Goal: Communication & Community: Participate in discussion

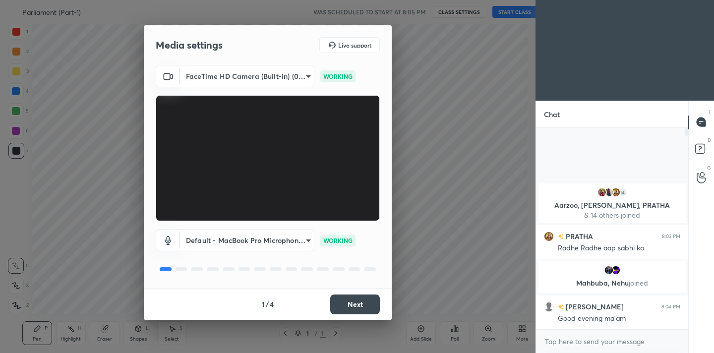
scroll to position [3, 3]
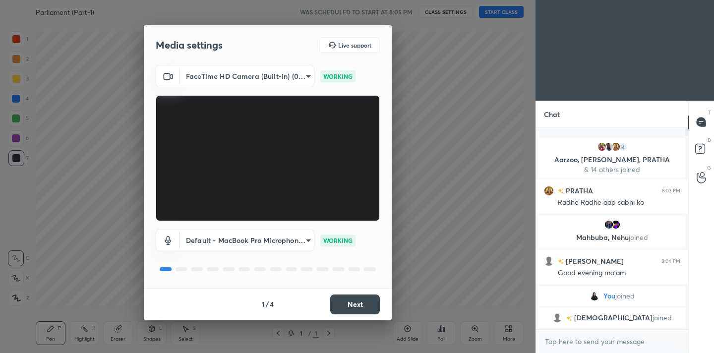
click at [351, 291] on div "1 / 4 Next" at bounding box center [268, 304] width 248 height 32
click at [351, 296] on button "Next" at bounding box center [355, 305] width 50 height 20
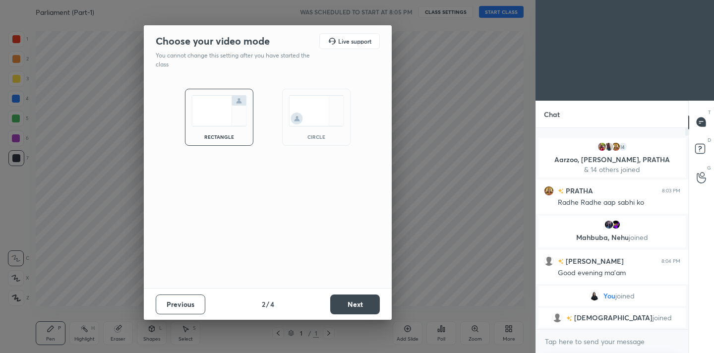
click at [351, 296] on button "Next" at bounding box center [355, 305] width 50 height 20
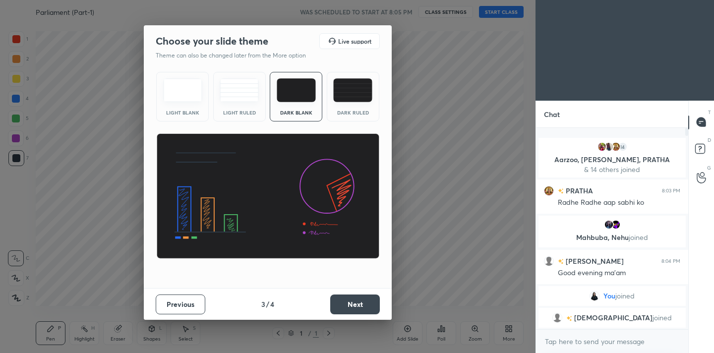
click at [351, 296] on button "Next" at bounding box center [355, 305] width 50 height 20
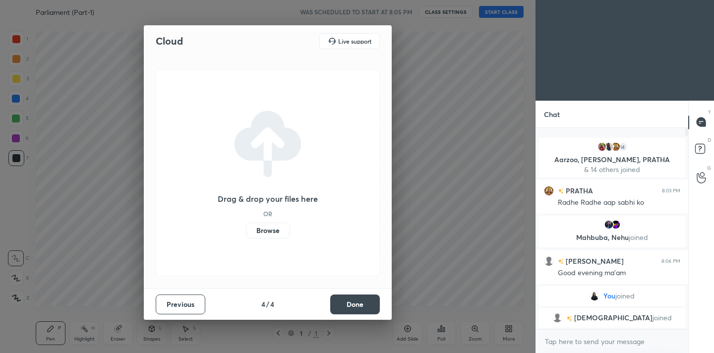
click at [351, 296] on button "Done" at bounding box center [355, 305] width 50 height 20
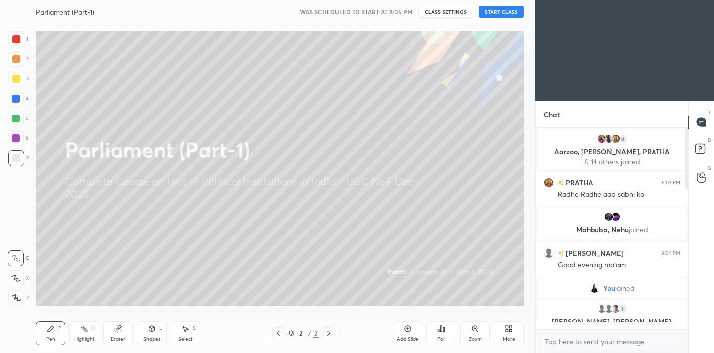
click at [506, 10] on button "START CLASS" at bounding box center [501, 12] width 45 height 12
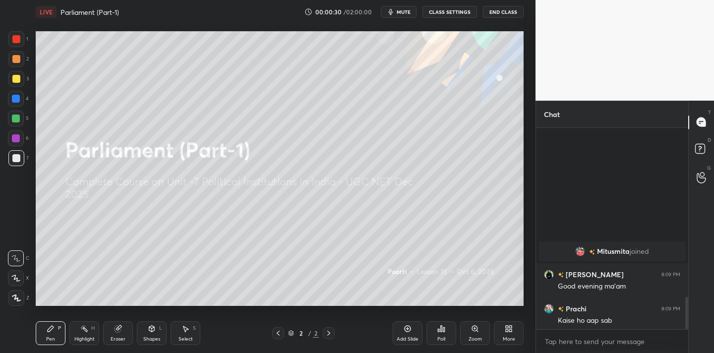
scroll to position [1064, 0]
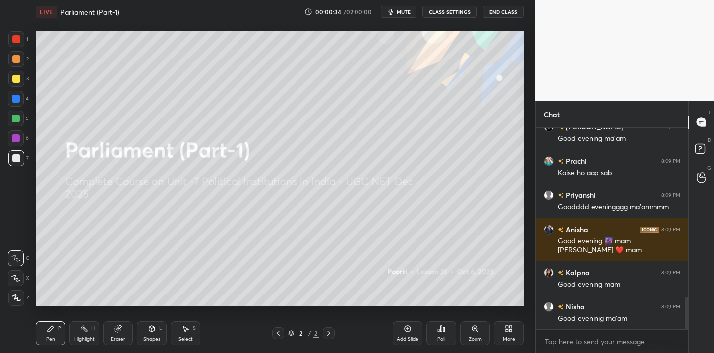
click at [401, 12] on span "mute" at bounding box center [404, 11] width 14 height 7
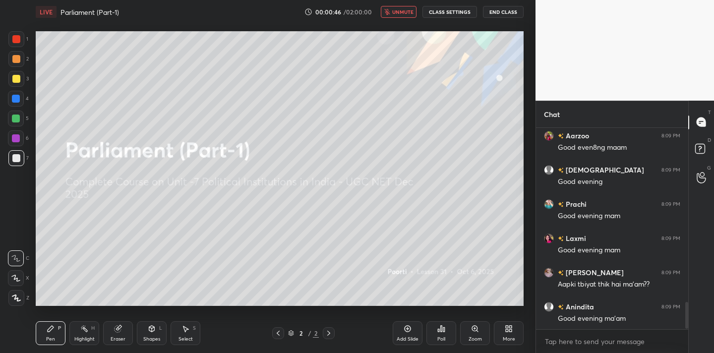
scroll to position [1346, 0]
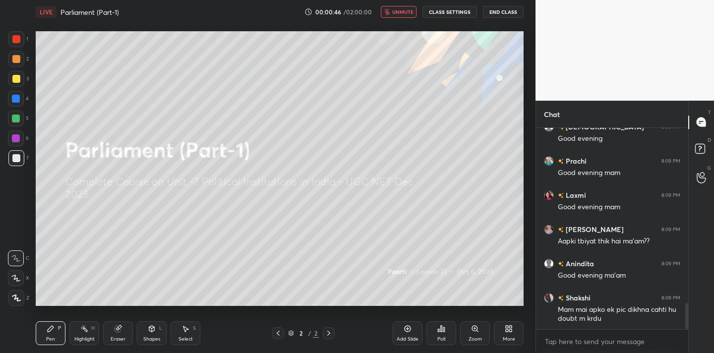
click at [401, 12] on span "unmute" at bounding box center [402, 11] width 21 height 7
click at [401, 12] on span "mute" at bounding box center [404, 11] width 14 height 7
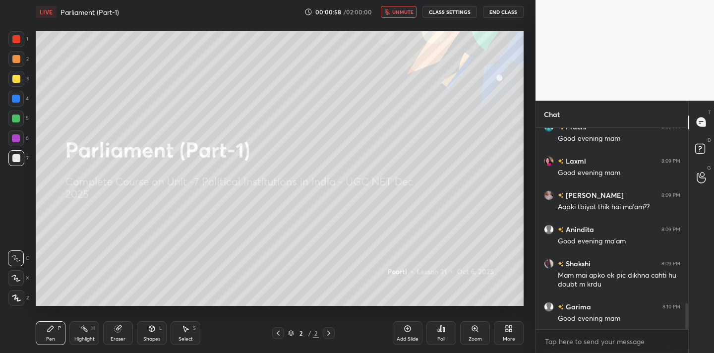
click at [401, 13] on span "unmute" at bounding box center [402, 11] width 21 height 7
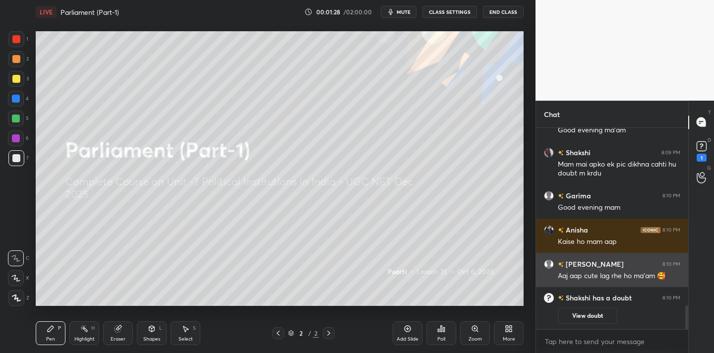
scroll to position [1357, 0]
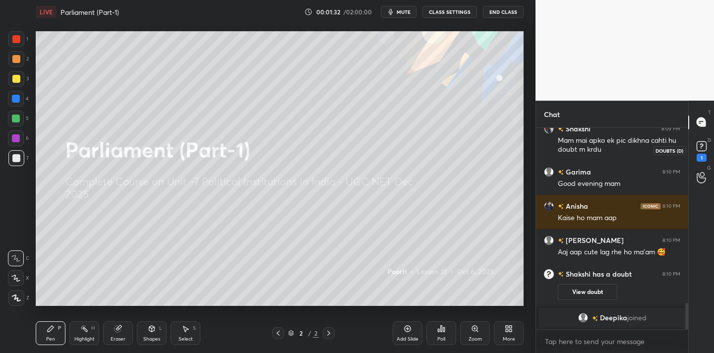
click at [706, 152] on icon at bounding box center [701, 146] width 15 height 15
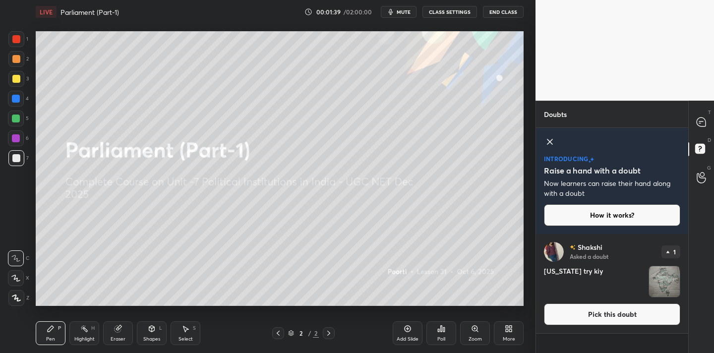
click at [663, 271] on img "grid" at bounding box center [664, 281] width 31 height 31
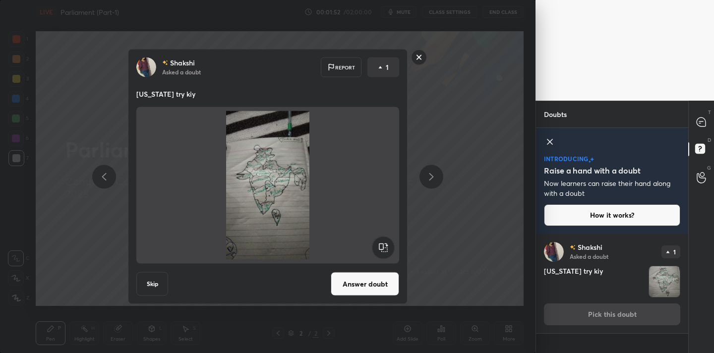
click at [421, 55] on rect at bounding box center [419, 57] width 15 height 15
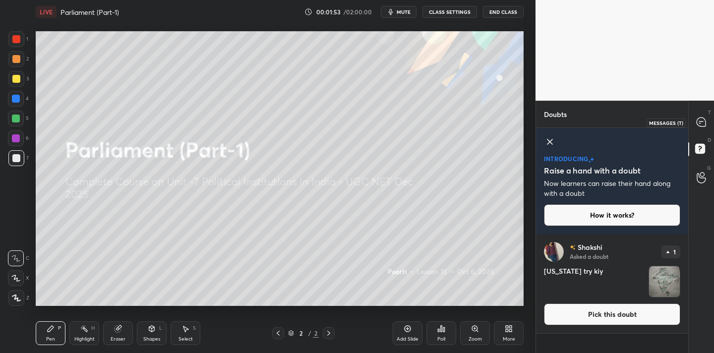
click at [698, 122] on icon at bounding box center [701, 122] width 9 height 9
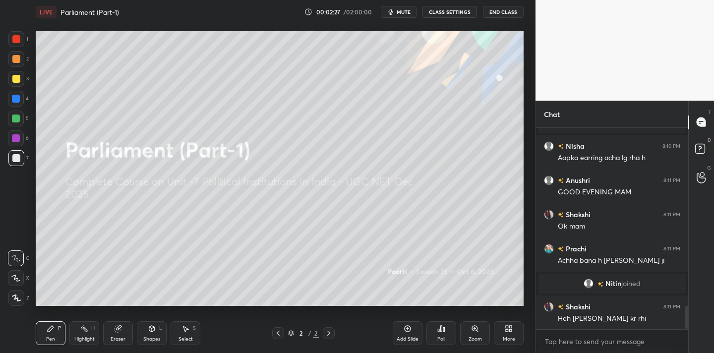
scroll to position [1578, 0]
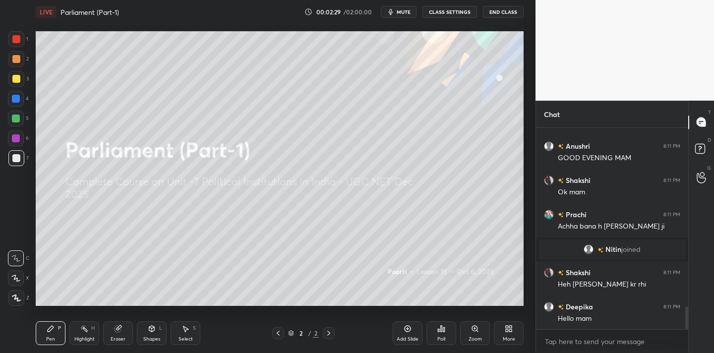
click at [445, 329] on icon at bounding box center [441, 329] width 8 height 8
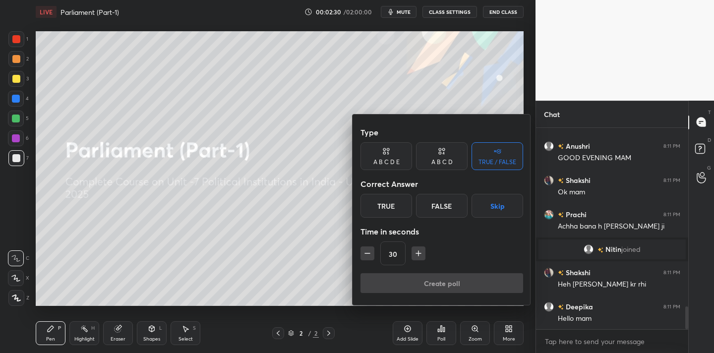
click at [393, 210] on div "True" at bounding box center [387, 206] width 52 height 24
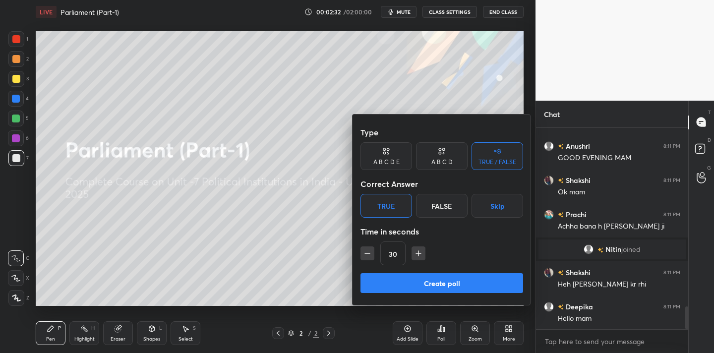
click at [414, 276] on button "Create poll" at bounding box center [442, 283] width 163 height 20
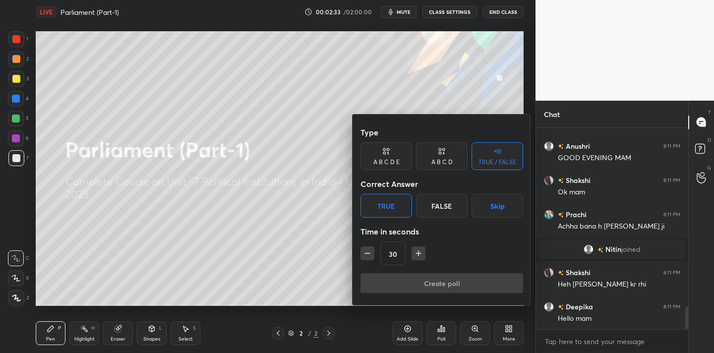
click at [414, 276] on div "Create poll" at bounding box center [442, 285] width 163 height 24
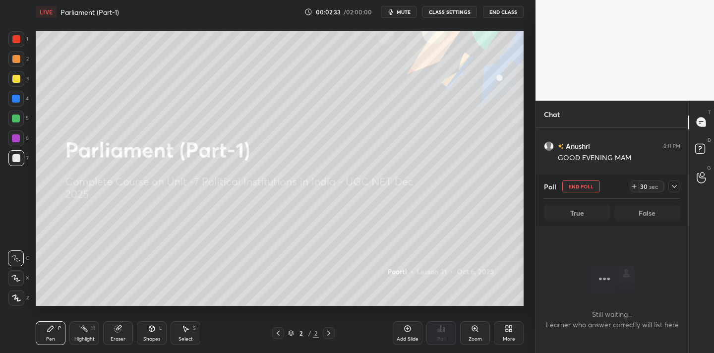
scroll to position [3, 3]
click at [407, 7] on button "mute" at bounding box center [399, 12] width 36 height 12
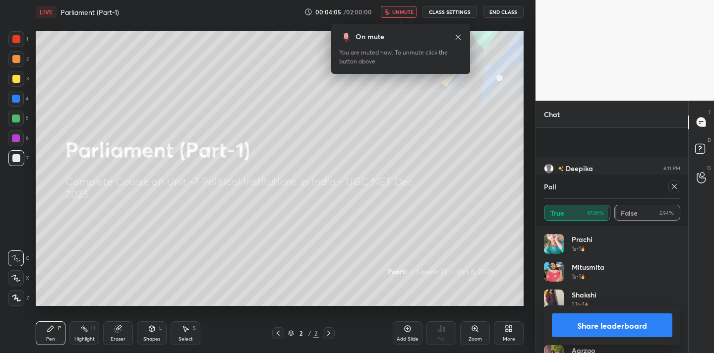
scroll to position [1664, 0]
click at [403, 10] on span "unmute" at bounding box center [402, 11] width 21 height 7
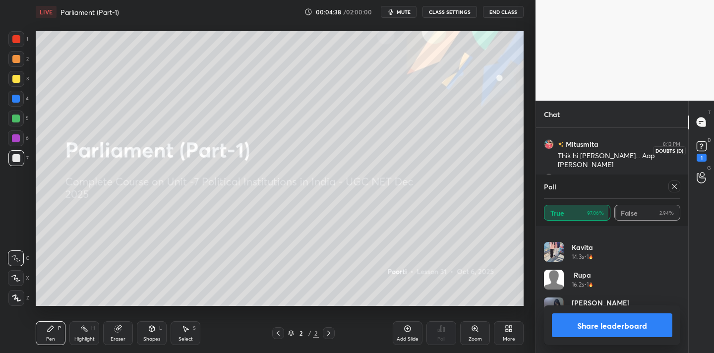
scroll to position [1810, 0]
click at [706, 155] on div "1" at bounding box center [702, 158] width 10 height 8
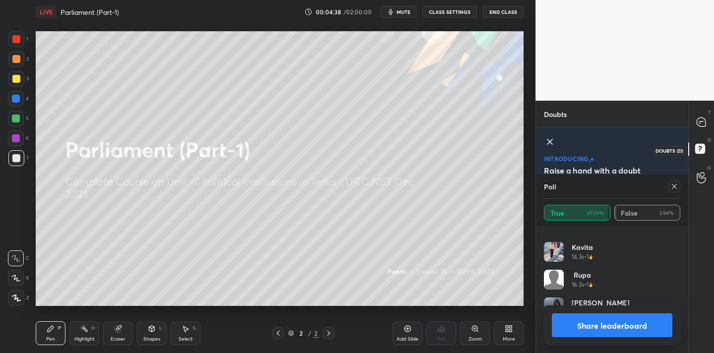
scroll to position [21, 0]
click at [671, 188] on icon at bounding box center [674, 187] width 8 height 8
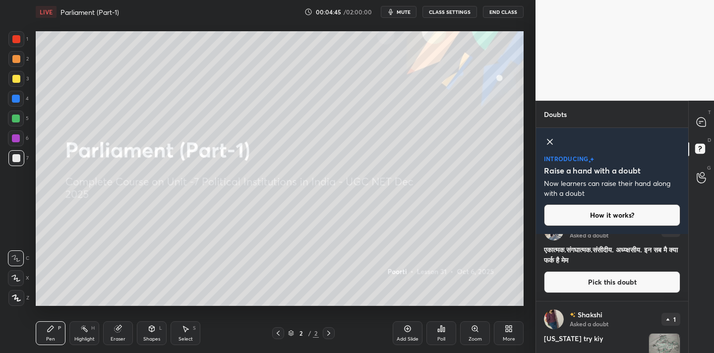
scroll to position [0, 0]
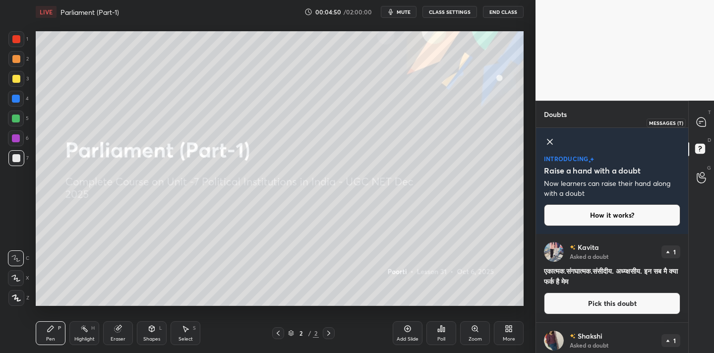
click at [701, 121] on icon at bounding box center [701, 122] width 9 height 9
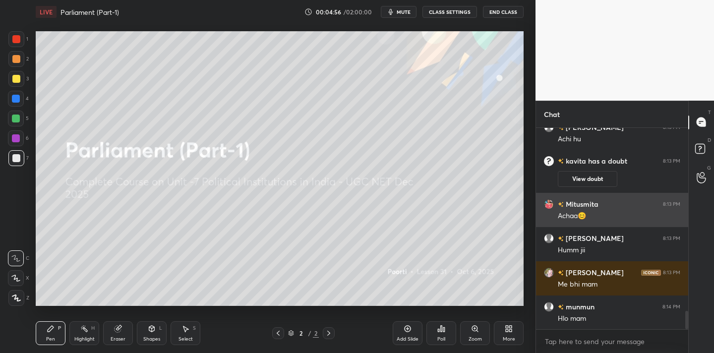
scroll to position [2029, 0]
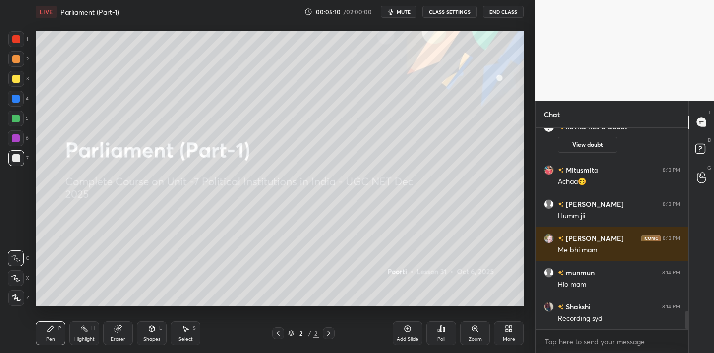
click at [505, 324] on div "More" at bounding box center [509, 333] width 30 height 24
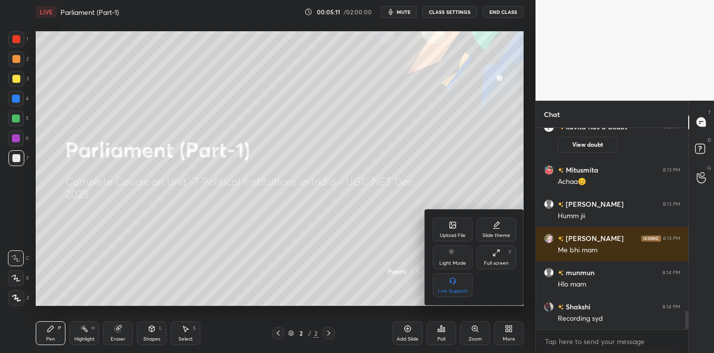
click at [456, 225] on icon at bounding box center [453, 225] width 6 height 6
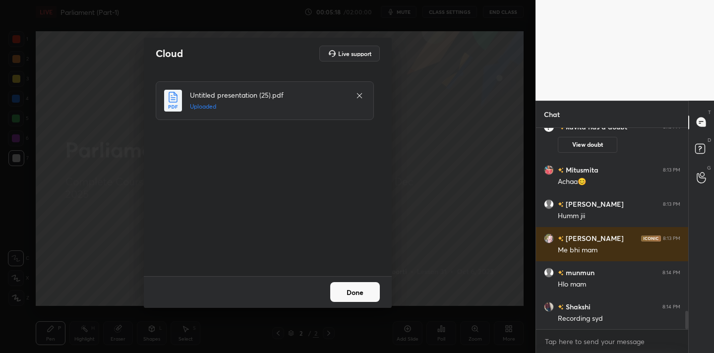
click at [358, 293] on button "Done" at bounding box center [355, 292] width 50 height 20
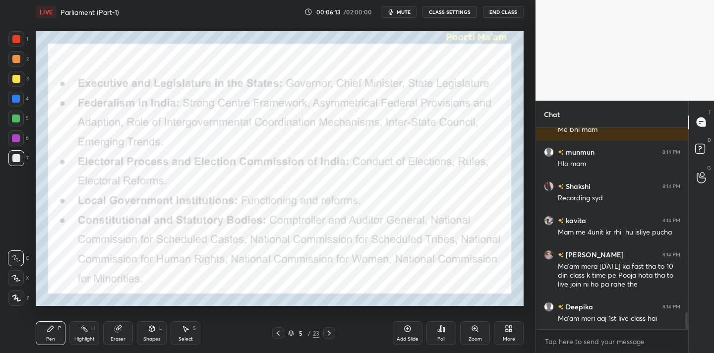
scroll to position [2184, 0]
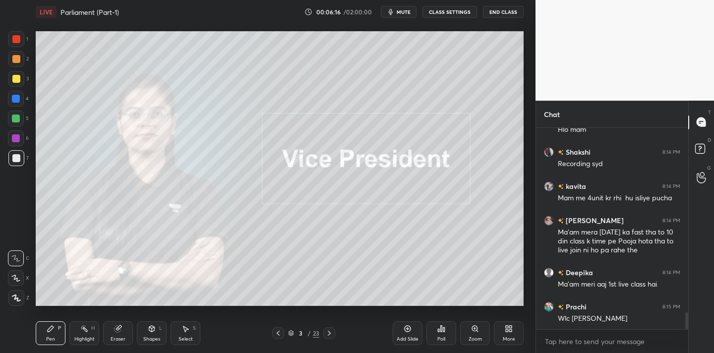
drag, startPoint x: 15, startPoint y: 300, endPoint x: 34, endPoint y: 277, distance: 30.0
click at [14, 300] on icon at bounding box center [16, 298] width 9 height 7
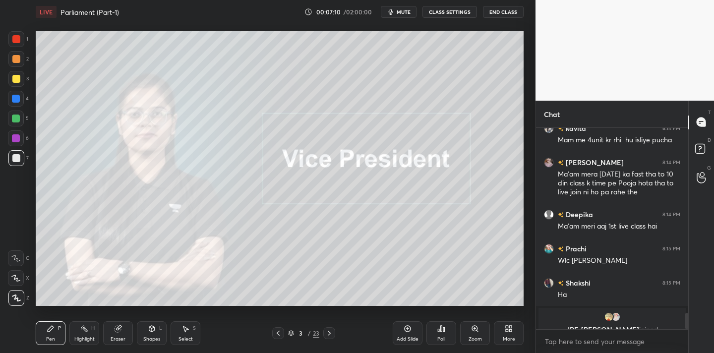
scroll to position [2254, 0]
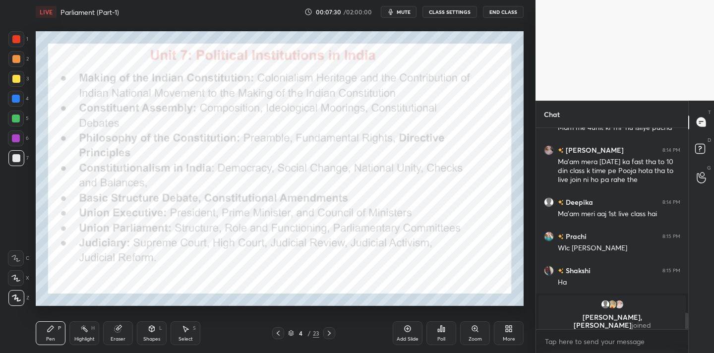
click at [19, 43] on div at bounding box center [16, 39] width 8 height 8
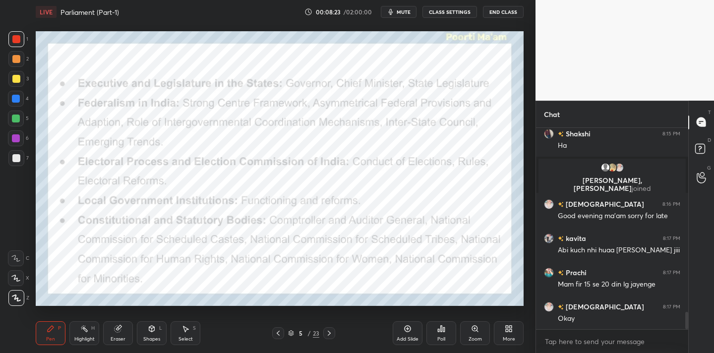
scroll to position [2211, 0]
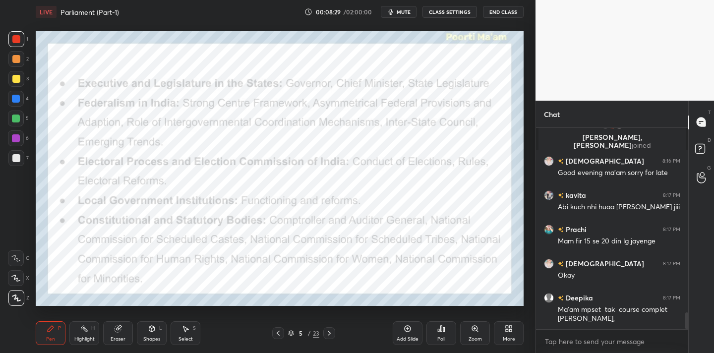
click at [408, 330] on icon at bounding box center [408, 329] width 8 height 8
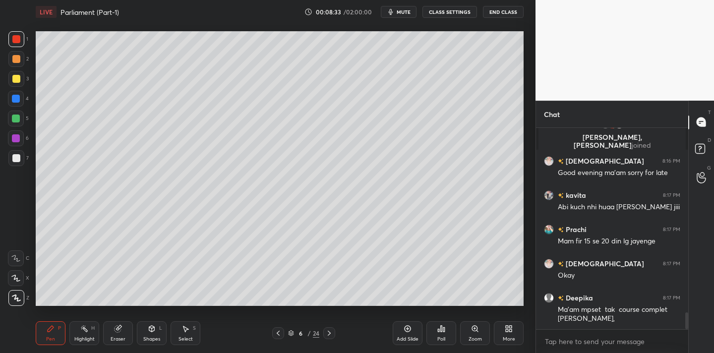
click at [14, 160] on div at bounding box center [16, 158] width 8 height 8
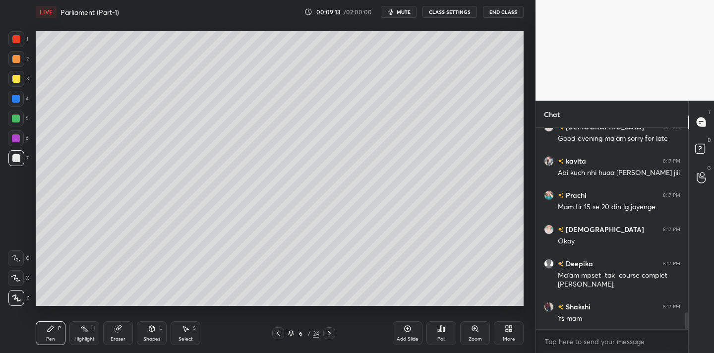
scroll to position [2280, 0]
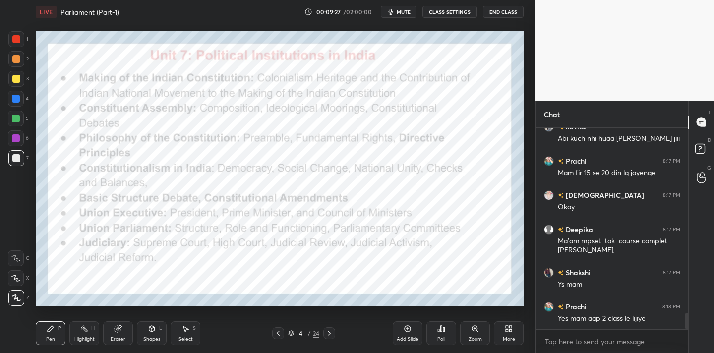
drag, startPoint x: 12, startPoint y: 42, endPoint x: 25, endPoint y: 49, distance: 14.9
click at [12, 42] on div at bounding box center [16, 39] width 8 height 8
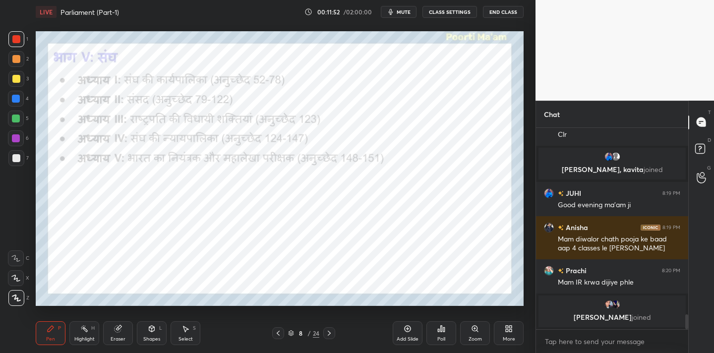
scroll to position [2470, 0]
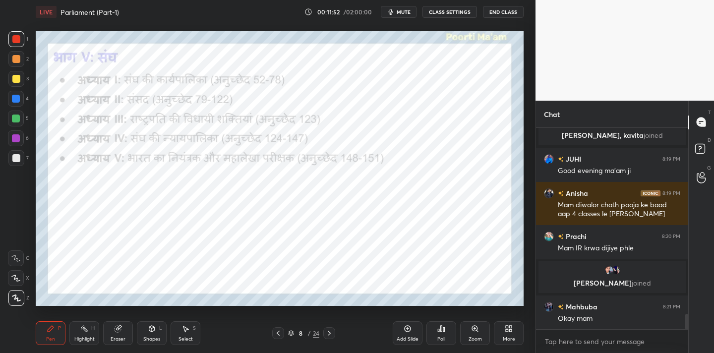
click at [18, 44] on div at bounding box center [16, 39] width 16 height 16
click at [21, 299] on div at bounding box center [16, 298] width 16 height 16
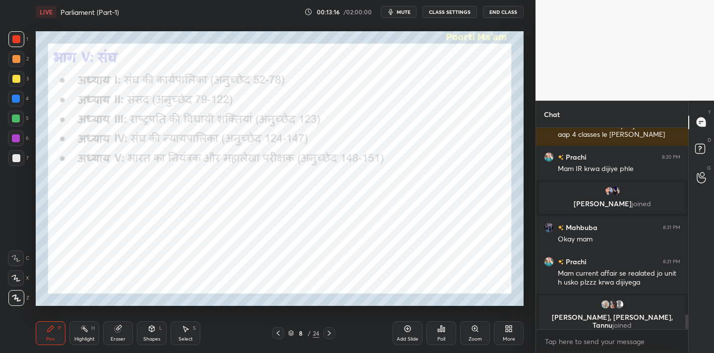
scroll to position [2557, 0]
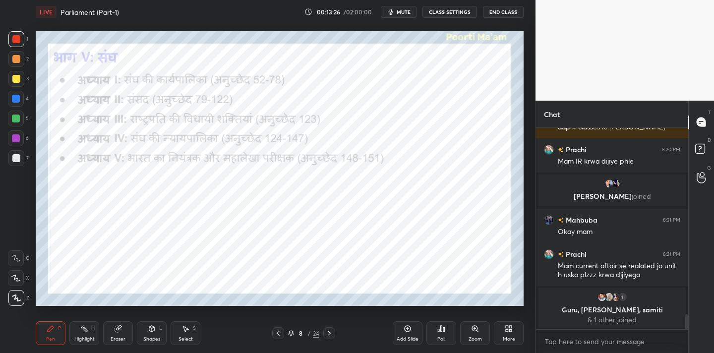
click at [444, 328] on icon at bounding box center [443, 329] width 1 height 4
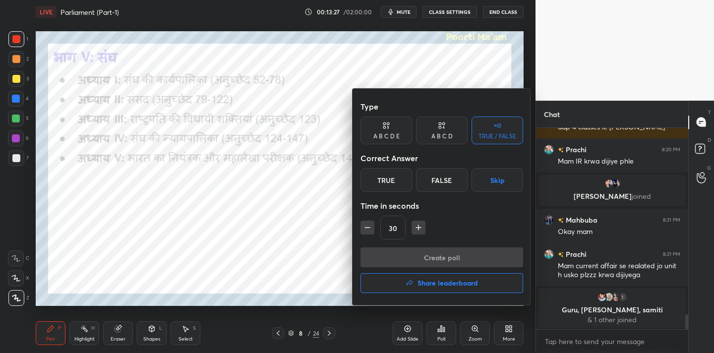
scroll to position [2569, 0]
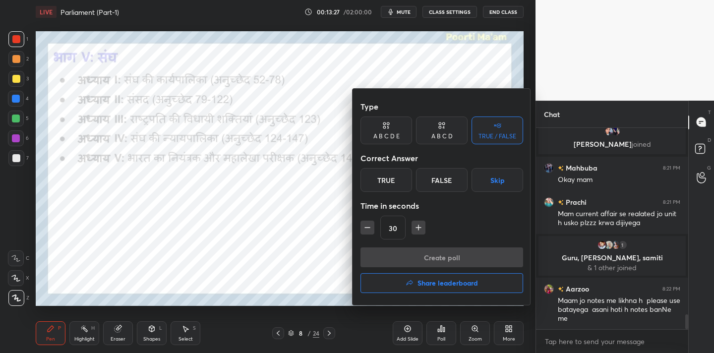
click at [386, 180] on div "True" at bounding box center [387, 180] width 52 height 24
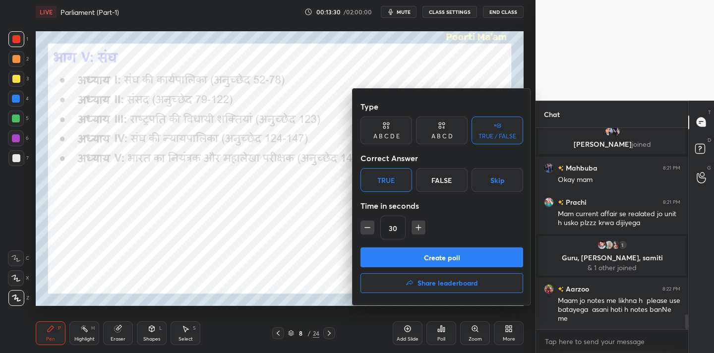
click at [417, 254] on button "Create poll" at bounding box center [442, 257] width 163 height 20
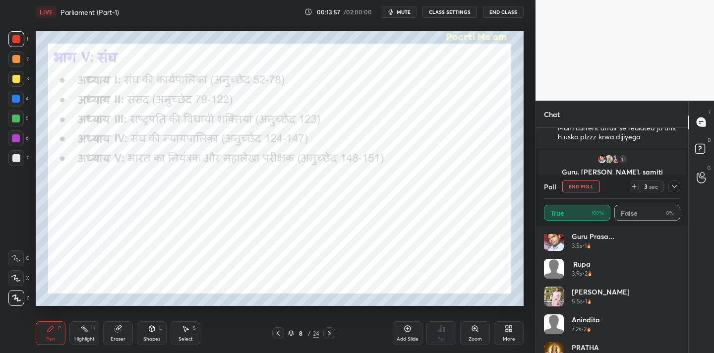
scroll to position [964, 0]
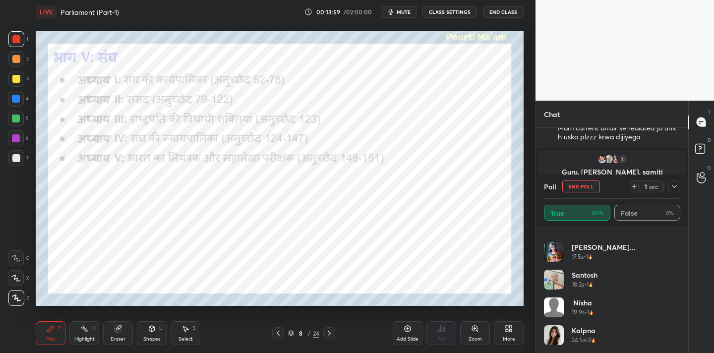
click at [588, 185] on button "End Poll" at bounding box center [581, 187] width 38 height 12
type textarea "x"
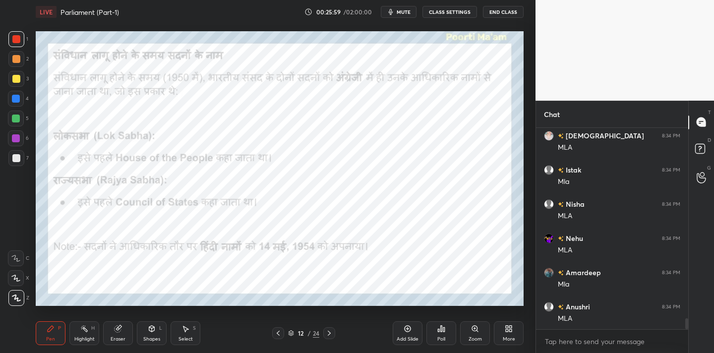
scroll to position [3531, 0]
drag, startPoint x: 123, startPoint y: 338, endPoint x: 113, endPoint y: 330, distance: 12.7
click at [124, 339] on div "Eraser" at bounding box center [118, 339] width 15 height 5
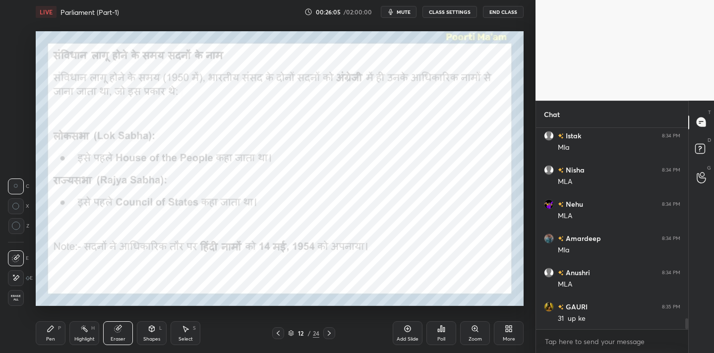
click at [18, 304] on div "Erase all" at bounding box center [16, 298] width 16 height 16
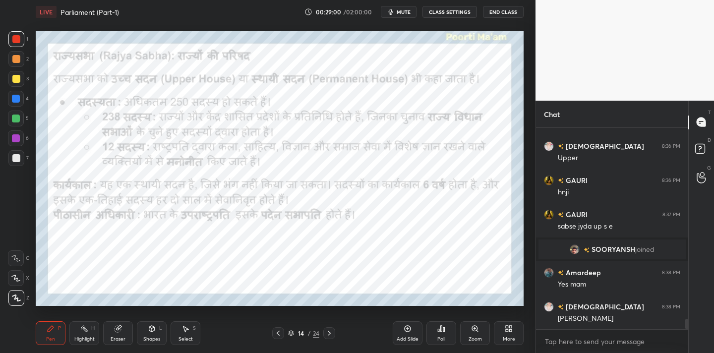
scroll to position [3651, 0]
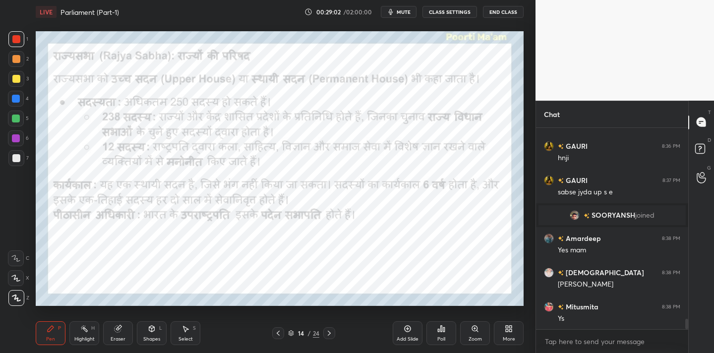
drag, startPoint x: 118, startPoint y: 327, endPoint x: 96, endPoint y: 324, distance: 22.5
click at [117, 329] on icon at bounding box center [118, 329] width 6 height 6
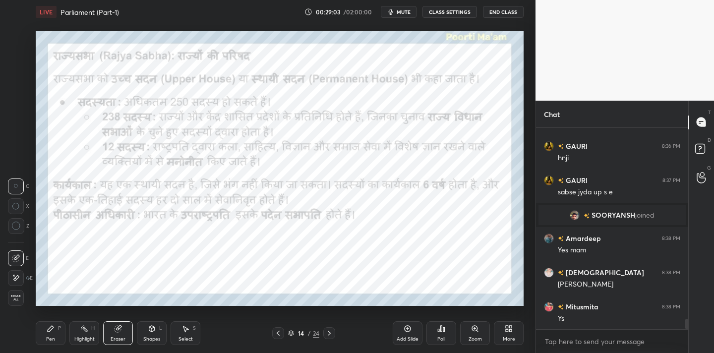
click at [20, 300] on span "Erase all" at bounding box center [15, 298] width 15 height 7
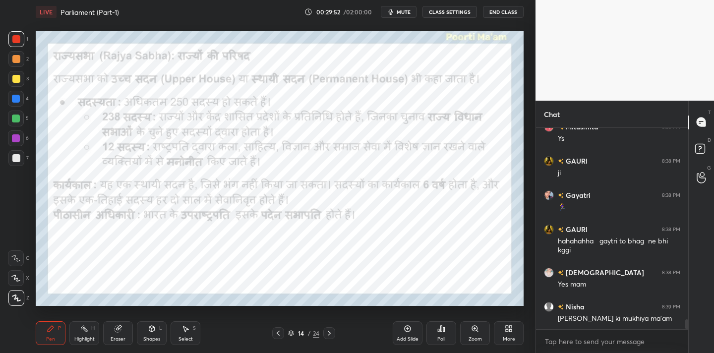
scroll to position [3865, 0]
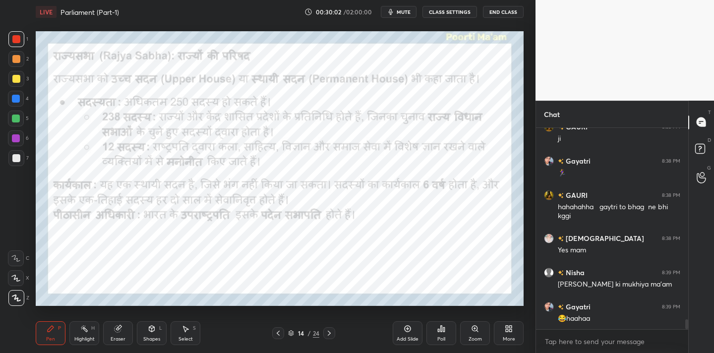
click at [391, 15] on icon "button" at bounding box center [391, 12] width 8 height 8
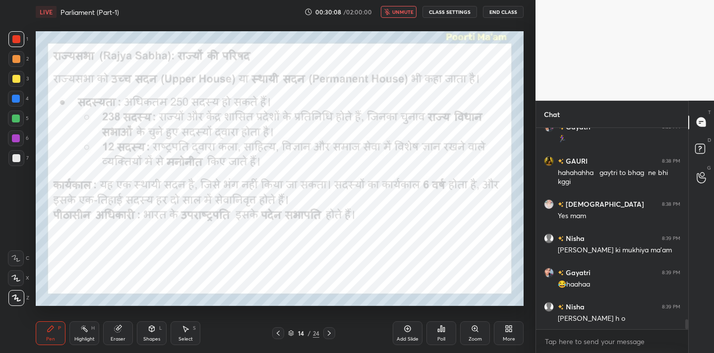
click at [391, 15] on button "unmute" at bounding box center [399, 12] width 36 height 12
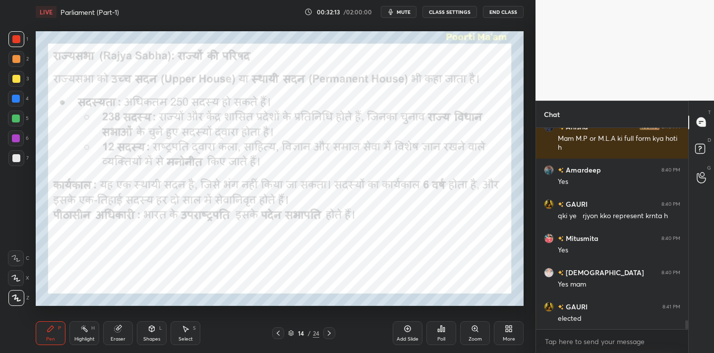
scroll to position [4396, 0]
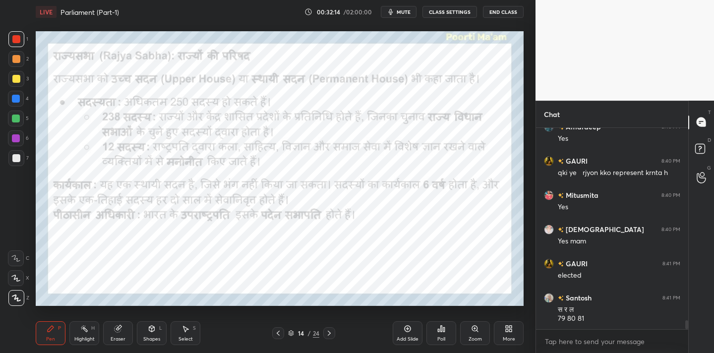
drag, startPoint x: 409, startPoint y: 318, endPoint x: 412, endPoint y: 306, distance: 12.2
click at [419, 312] on div "Add Slide Poll Zoom More" at bounding box center [458, 333] width 131 height 56
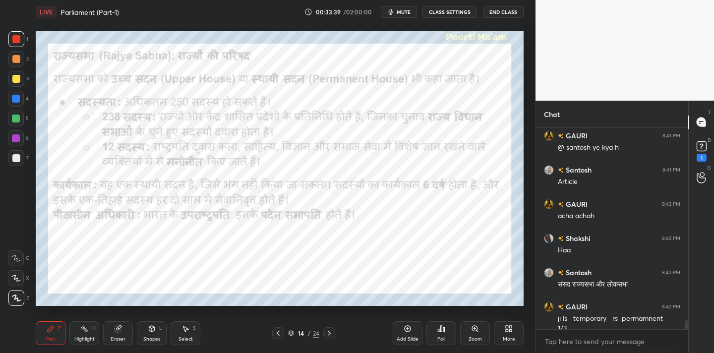
scroll to position [4449, 0]
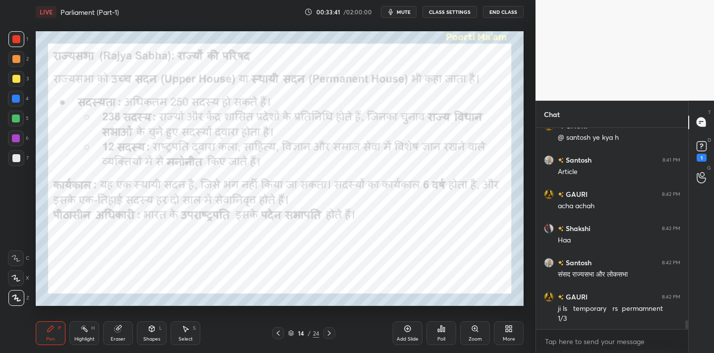
click at [411, 329] on div "Add Slide" at bounding box center [408, 333] width 30 height 24
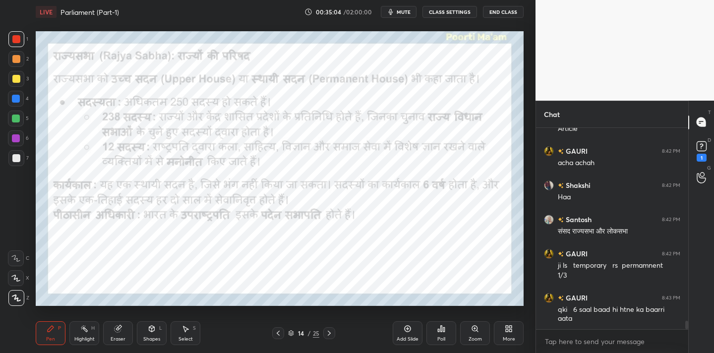
scroll to position [4527, 0]
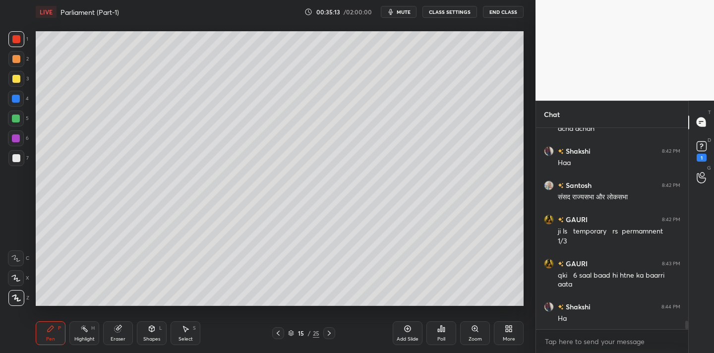
click at [407, 10] on span "mute" at bounding box center [404, 11] width 14 height 7
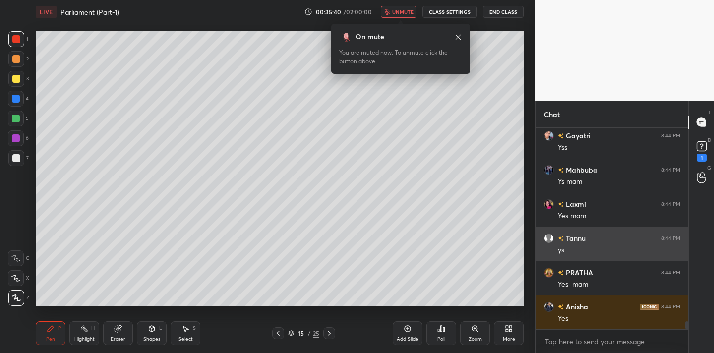
scroll to position [5083, 0]
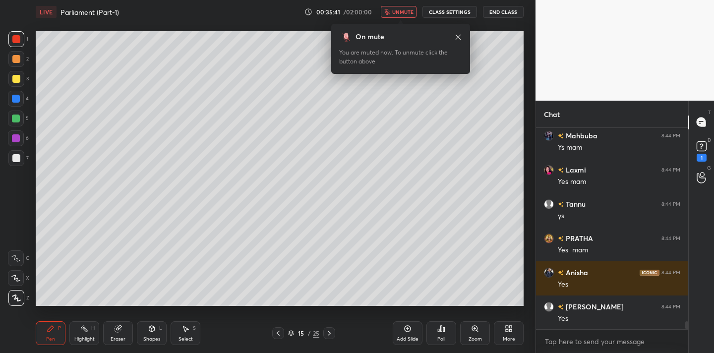
click at [392, 16] on button "unmute" at bounding box center [399, 12] width 36 height 12
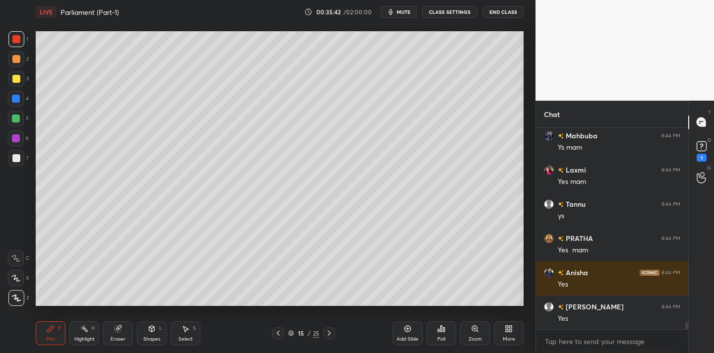
scroll to position [5117, 0]
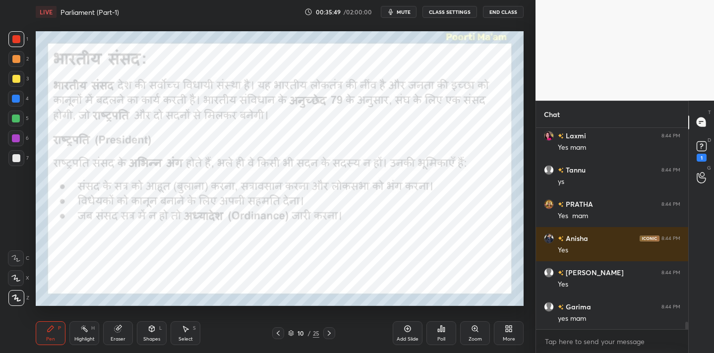
click at [124, 334] on div "Eraser" at bounding box center [118, 333] width 30 height 24
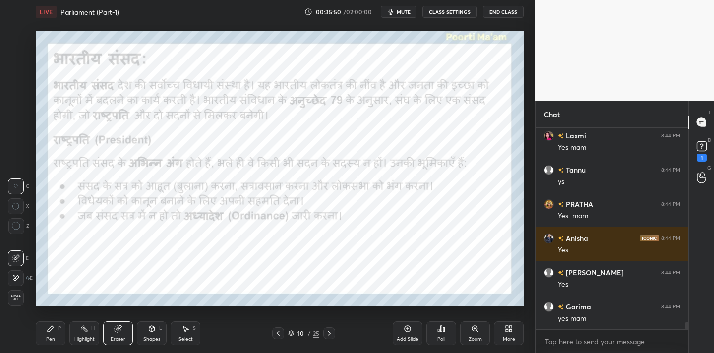
drag, startPoint x: 21, startPoint y: 301, endPoint x: 35, endPoint y: 272, distance: 31.9
click at [18, 304] on div "Erase all" at bounding box center [16, 298] width 16 height 16
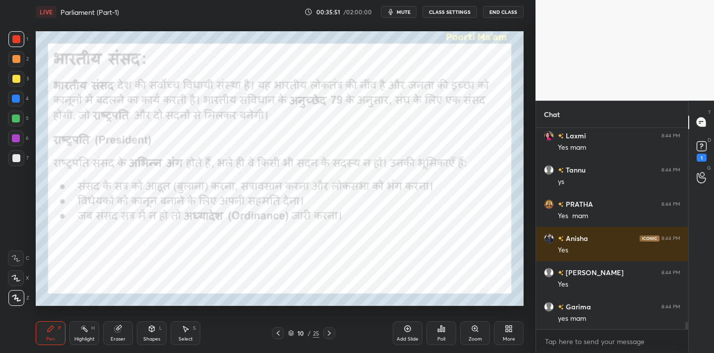
scroll to position [5152, 0]
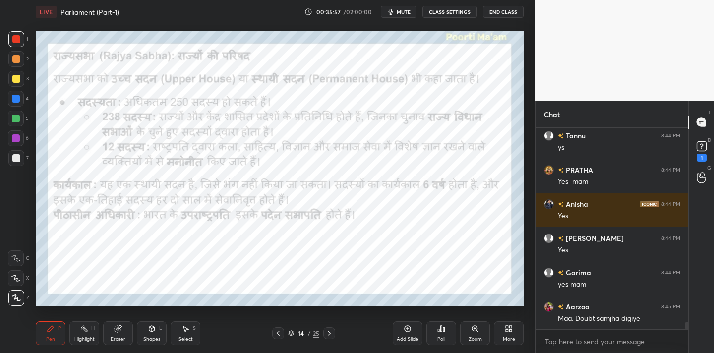
drag, startPoint x: 120, startPoint y: 333, endPoint x: 83, endPoint y: 324, distance: 37.3
click at [120, 332] on div "Eraser" at bounding box center [118, 333] width 30 height 24
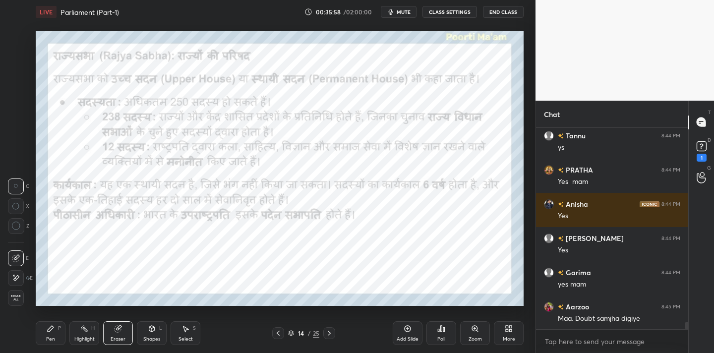
drag, startPoint x: 12, startPoint y: 299, endPoint x: 20, endPoint y: 289, distance: 12.6
click at [13, 299] on span "Erase all" at bounding box center [15, 298] width 15 height 7
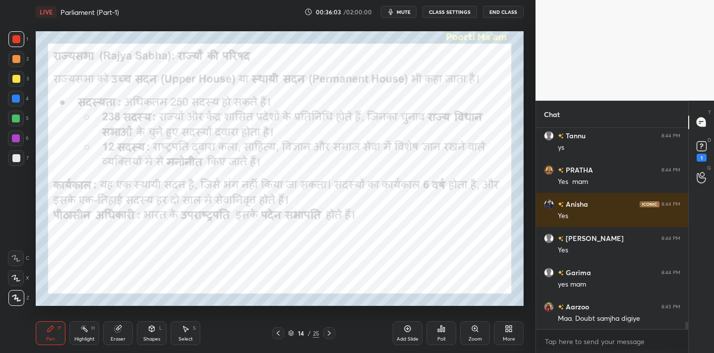
scroll to position [5186, 0]
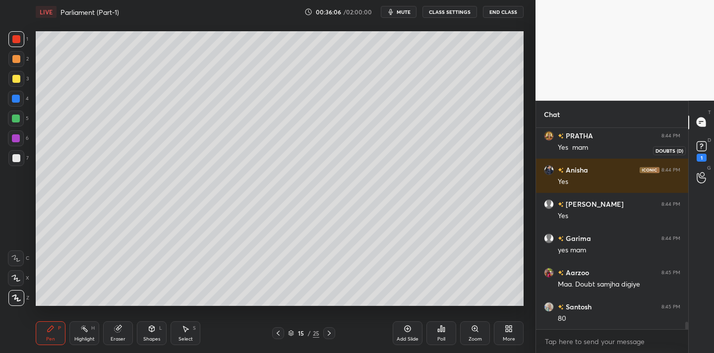
click at [703, 144] on rect at bounding box center [701, 145] width 9 height 9
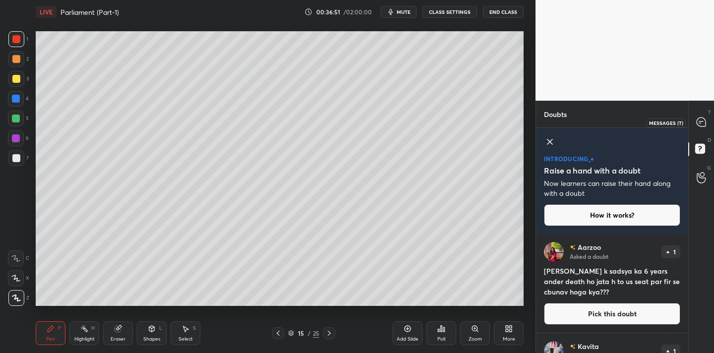
click at [703, 124] on icon at bounding box center [701, 122] width 9 height 9
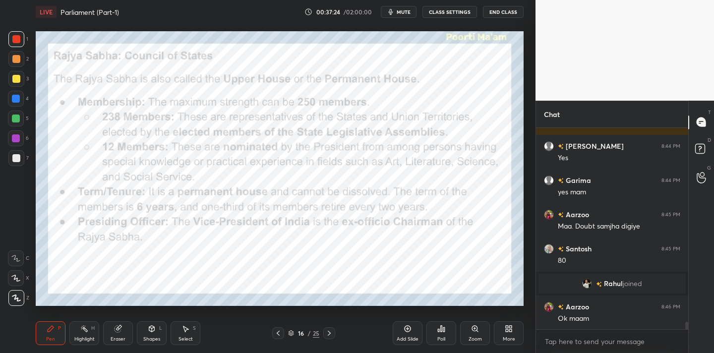
scroll to position [5447, 0]
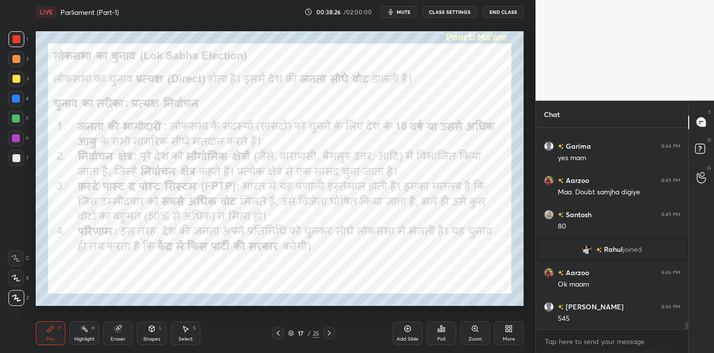
click at [413, 330] on div "Add Slide" at bounding box center [408, 333] width 30 height 24
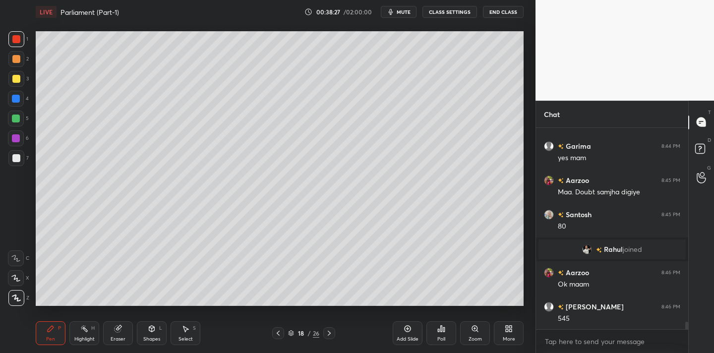
click at [21, 157] on div at bounding box center [16, 158] width 16 height 16
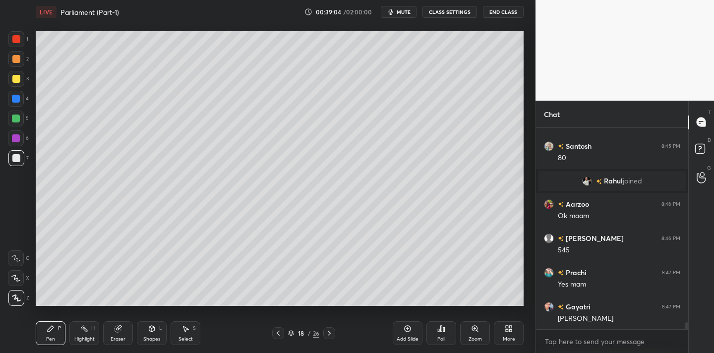
scroll to position [5549, 0]
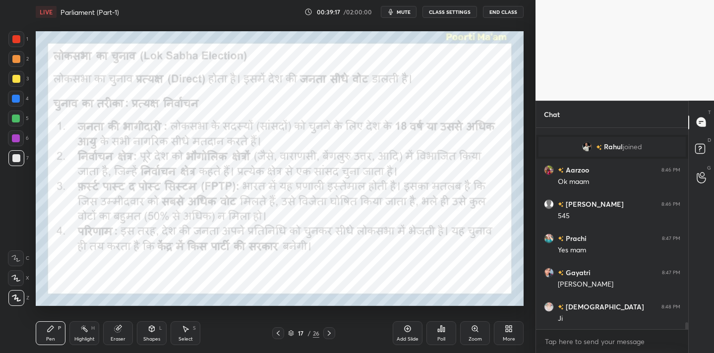
click at [17, 44] on div at bounding box center [16, 39] width 16 height 16
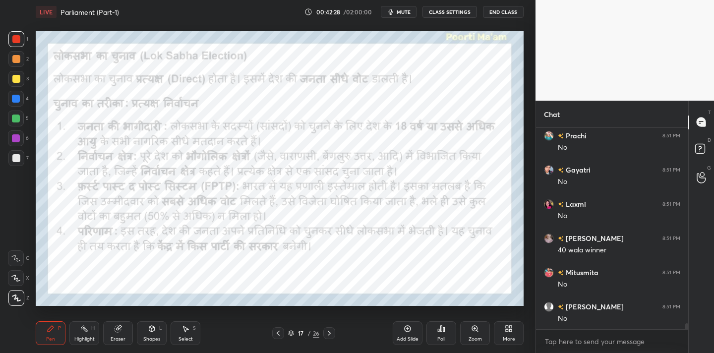
scroll to position [6423, 0]
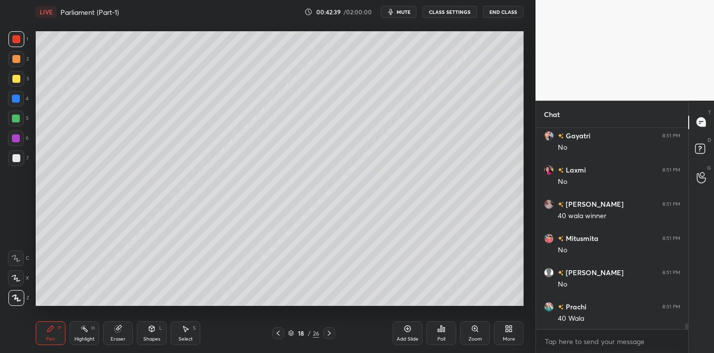
click at [19, 81] on div at bounding box center [16, 79] width 8 height 8
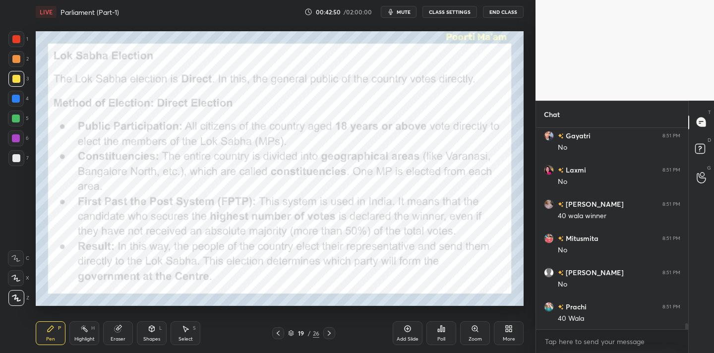
scroll to position [6447, 0]
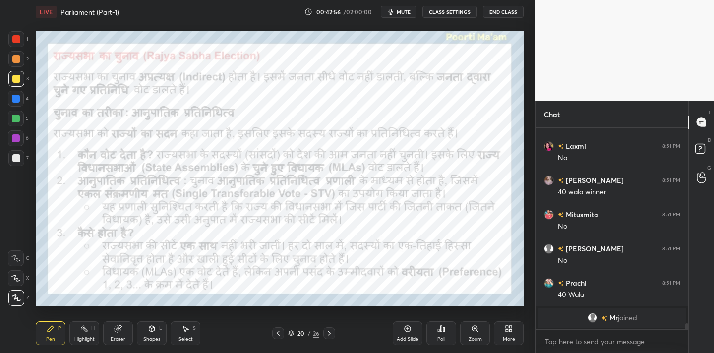
click at [14, 45] on div at bounding box center [16, 39] width 16 height 16
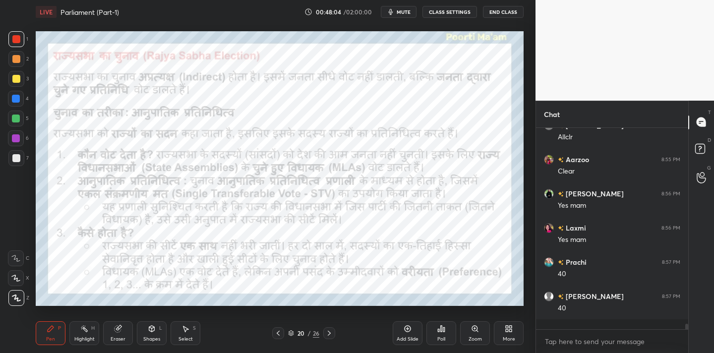
scroll to position [6866, 0]
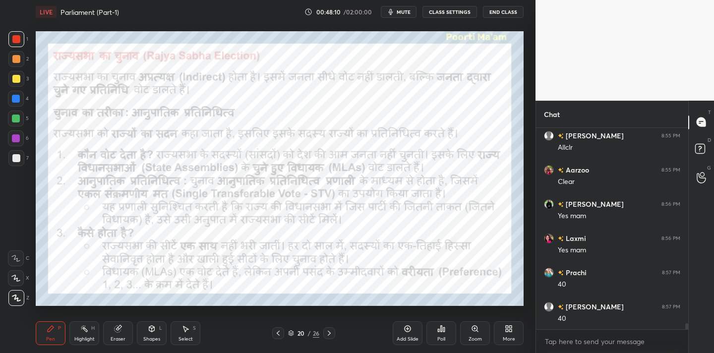
click at [124, 333] on div "Eraser" at bounding box center [118, 333] width 30 height 24
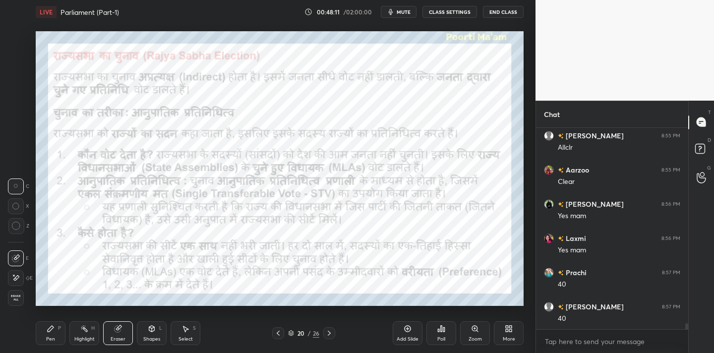
click at [12, 305] on div "Erase all" at bounding box center [16, 298] width 16 height 16
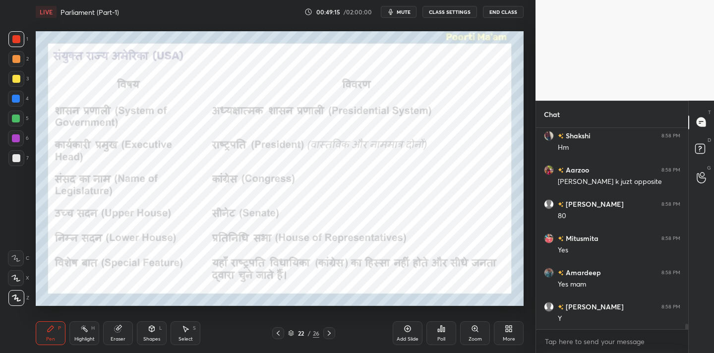
scroll to position [7174, 0]
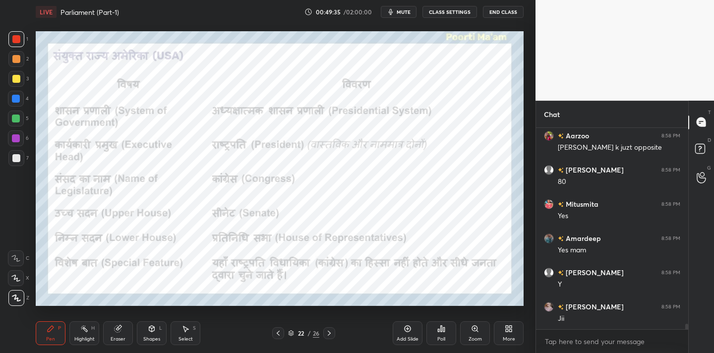
click at [409, 12] on span "mute" at bounding box center [404, 11] width 14 height 7
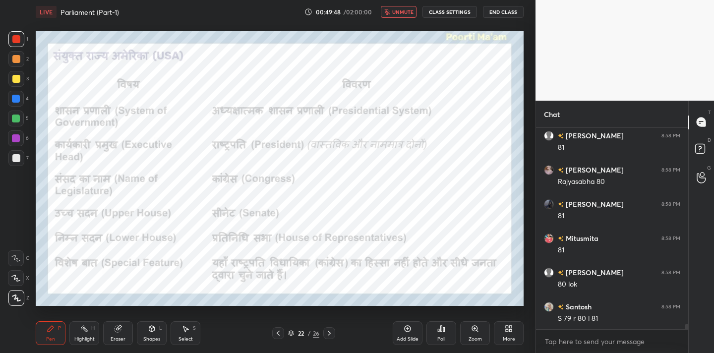
scroll to position [7414, 0]
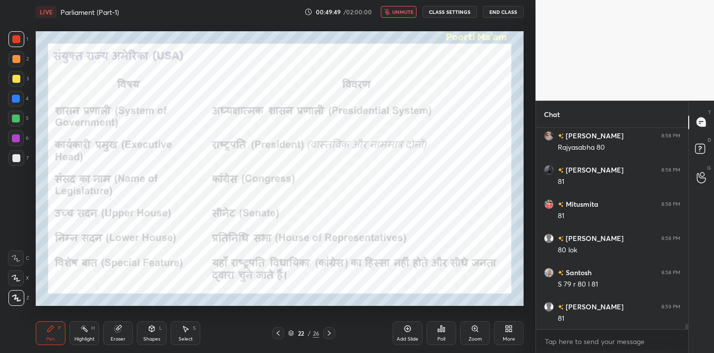
click at [412, 11] on span "unmute" at bounding box center [402, 11] width 21 height 7
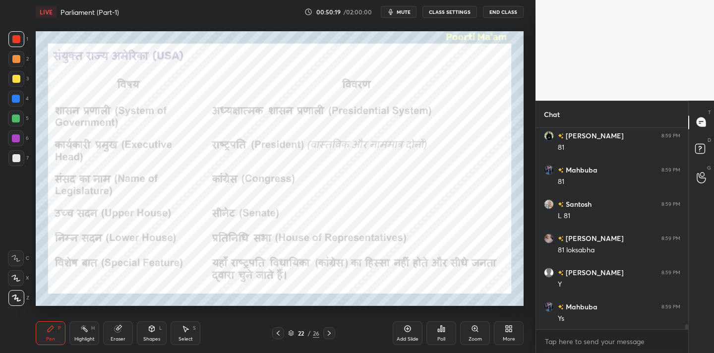
click at [132, 338] on div "Eraser" at bounding box center [118, 333] width 30 height 24
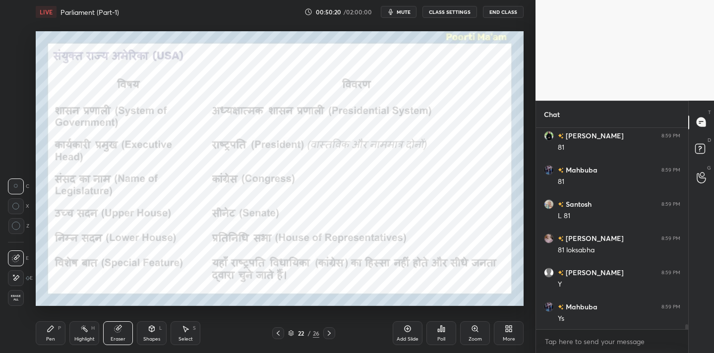
click at [20, 302] on div "Erase all" at bounding box center [16, 298] width 16 height 16
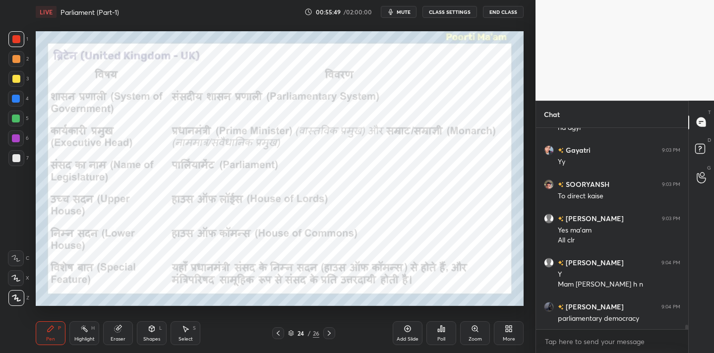
scroll to position [8915, 0]
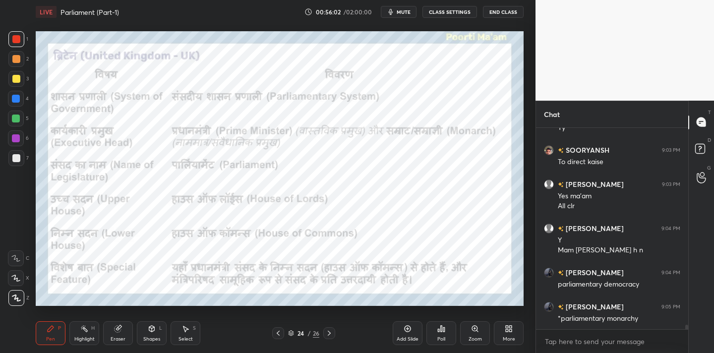
click at [415, 334] on div "Add Slide" at bounding box center [408, 333] width 30 height 24
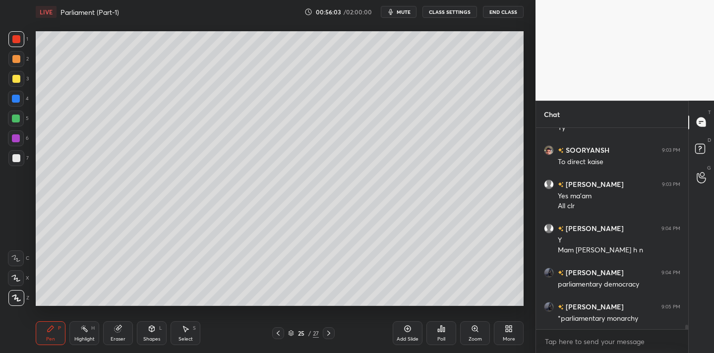
click at [18, 155] on div at bounding box center [16, 158] width 8 height 8
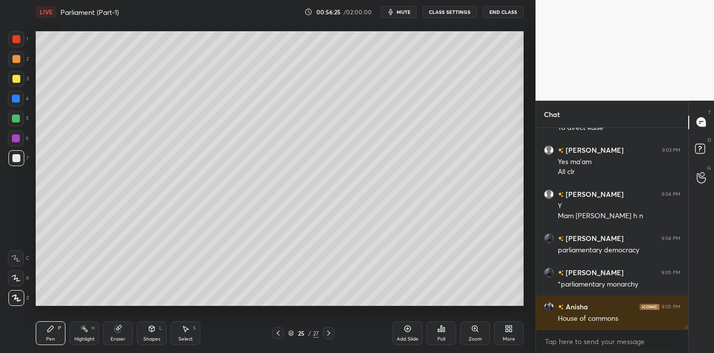
drag, startPoint x: 19, startPoint y: 80, endPoint x: 30, endPoint y: 78, distance: 11.1
click at [20, 80] on div at bounding box center [16, 79] width 16 height 16
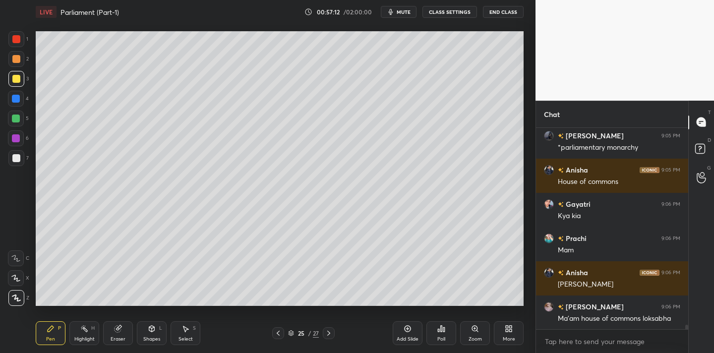
scroll to position [9120, 0]
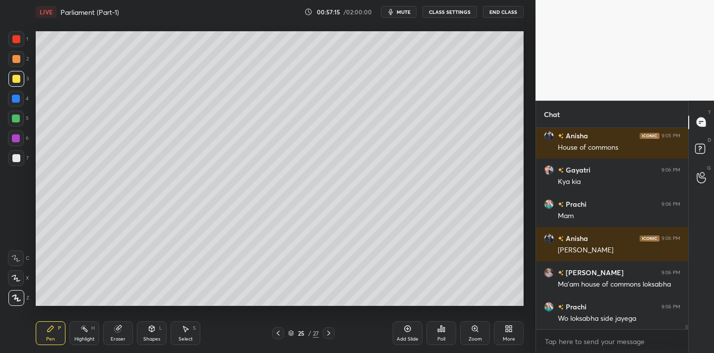
click at [119, 328] on g at bounding box center [118, 328] width 7 height 7
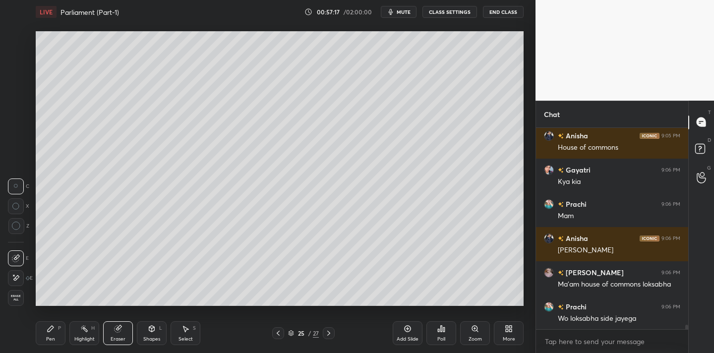
drag, startPoint x: 18, startPoint y: 228, endPoint x: 27, endPoint y: 226, distance: 8.6
click at [18, 228] on icon at bounding box center [16, 226] width 9 height 9
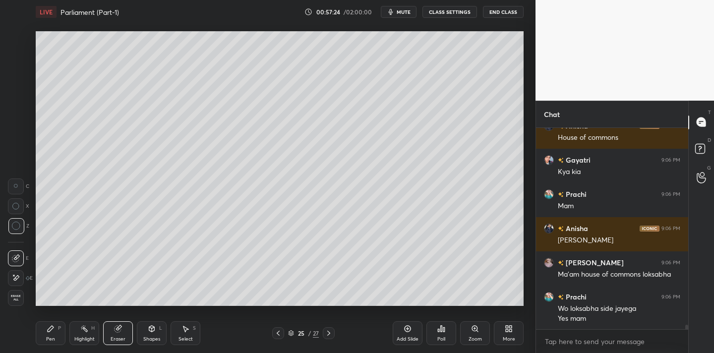
click at [53, 333] on div "Pen P" at bounding box center [51, 333] width 30 height 24
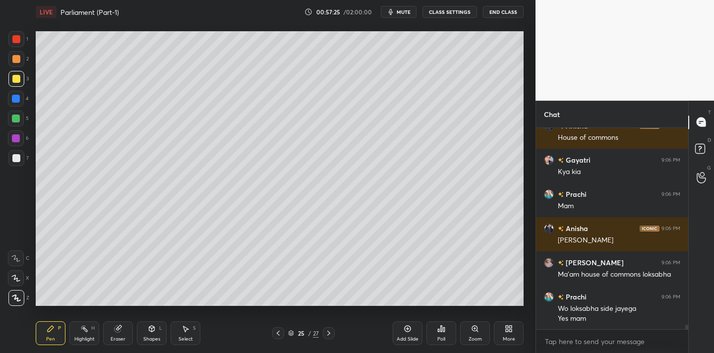
scroll to position [9164, 0]
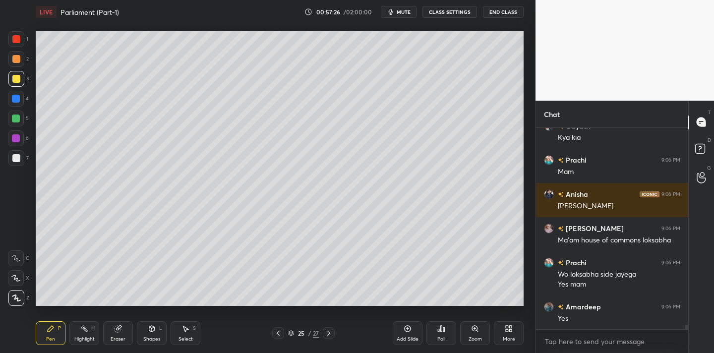
drag, startPoint x: 25, startPoint y: 101, endPoint x: 34, endPoint y: 99, distance: 9.0
click at [25, 101] on div "4" at bounding box center [18, 99] width 21 height 16
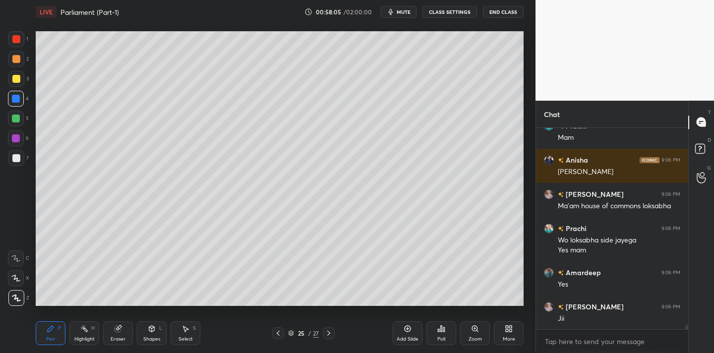
click at [18, 118] on div at bounding box center [16, 119] width 8 height 8
click at [18, 81] on div at bounding box center [16, 79] width 8 height 8
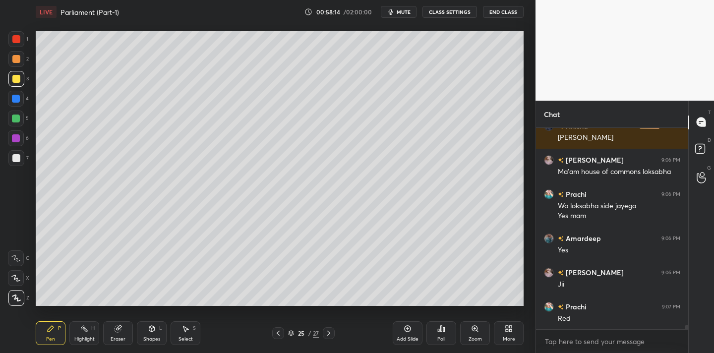
drag, startPoint x: 17, startPoint y: 120, endPoint x: 33, endPoint y: 128, distance: 17.7
click at [17, 121] on div at bounding box center [16, 119] width 8 height 8
click at [18, 79] on div at bounding box center [16, 79] width 8 height 8
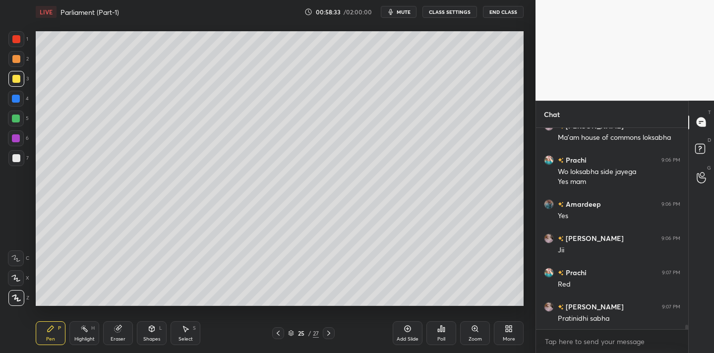
click at [20, 118] on div at bounding box center [16, 119] width 16 height 16
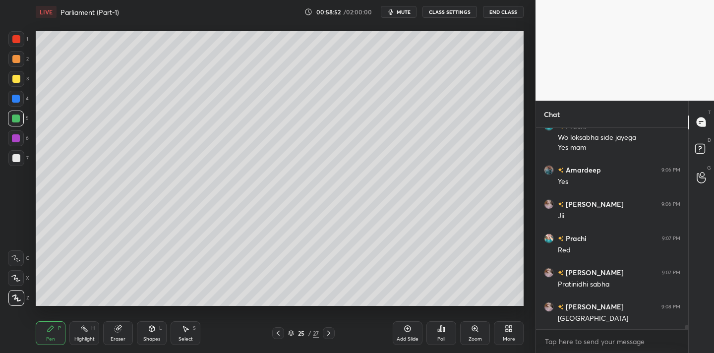
click at [19, 78] on div at bounding box center [16, 79] width 8 height 8
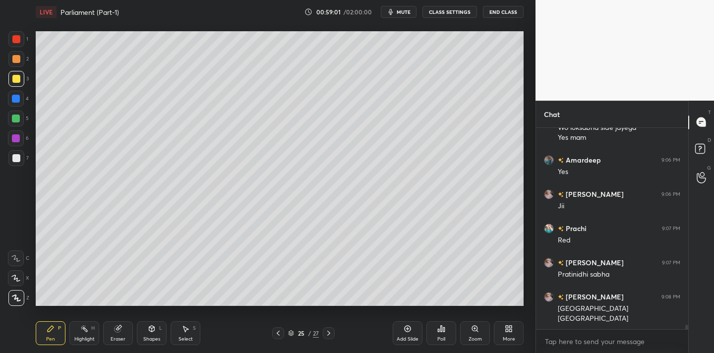
click at [525, 98] on div "Setting up your live class Poll for secs No correct answer Start poll" at bounding box center [280, 169] width 496 height 290
click at [526, 95] on div "Setting up your live class Poll for secs No correct answer Start poll" at bounding box center [280, 169] width 496 height 290
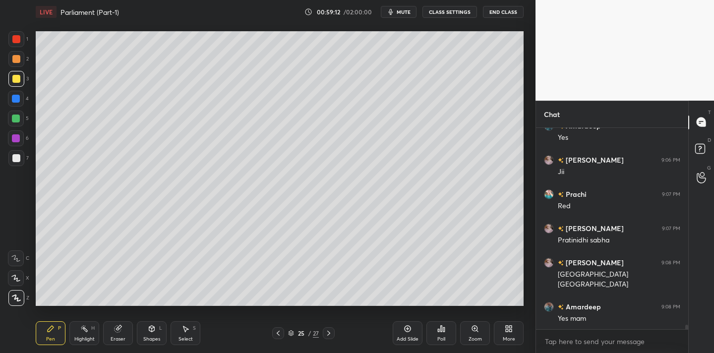
scroll to position [9379, 0]
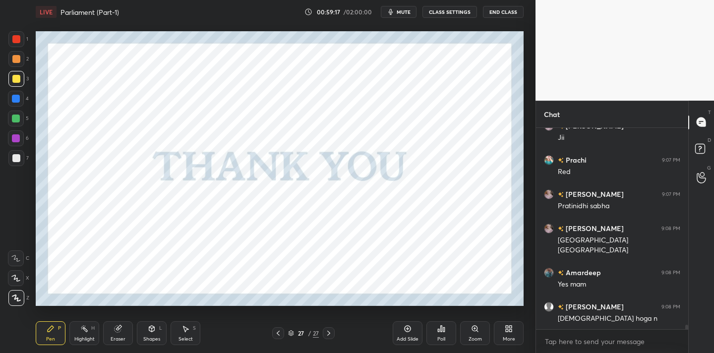
click at [21, 42] on div at bounding box center [16, 39] width 16 height 16
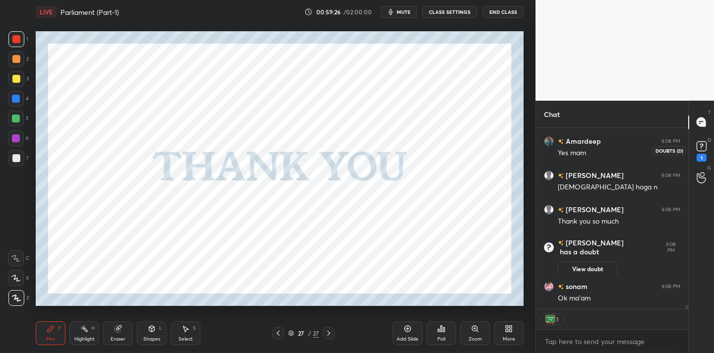
scroll to position [8472, 0]
click at [699, 145] on rect at bounding box center [701, 145] width 9 height 9
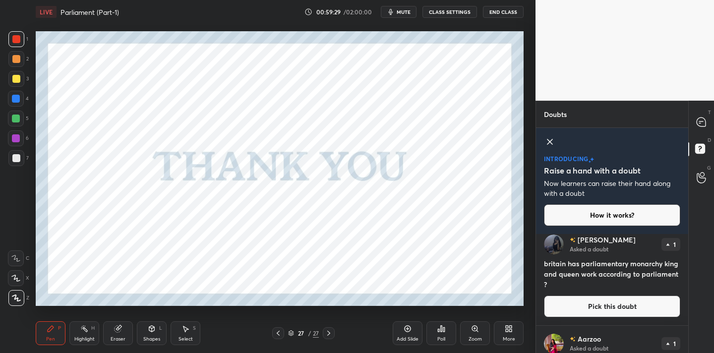
scroll to position [0, 0]
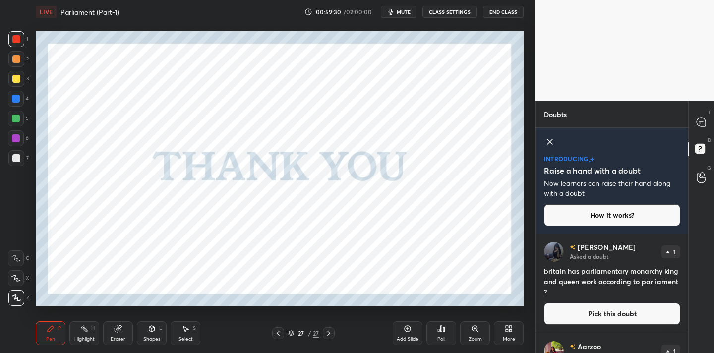
click at [586, 271] on h4 "britain has parliamentary monarchy king and queen work according to parliament ?" at bounding box center [612, 281] width 136 height 31
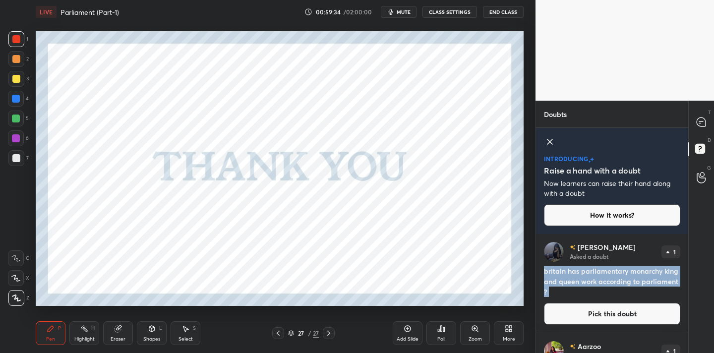
copy h4 "britain has parliamentary monarchy king and queen work according to parliament ?"
click at [702, 128] on div at bounding box center [702, 123] width 20 height 18
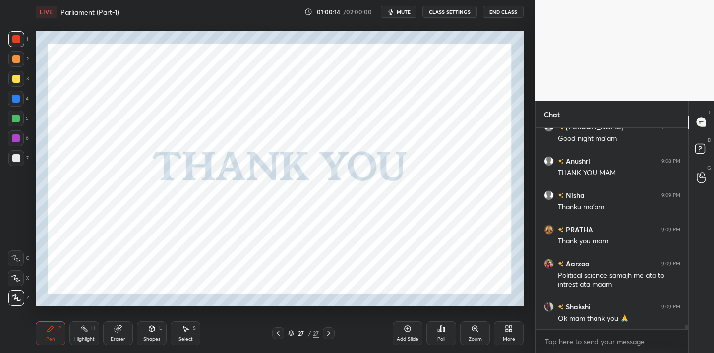
scroll to position [8807, 0]
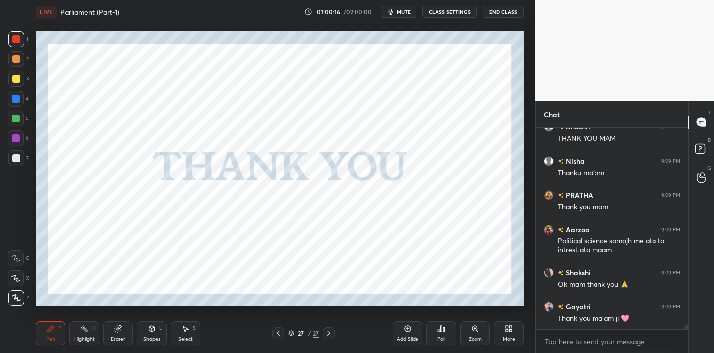
click at [437, 330] on div "Poll" at bounding box center [441, 333] width 30 height 24
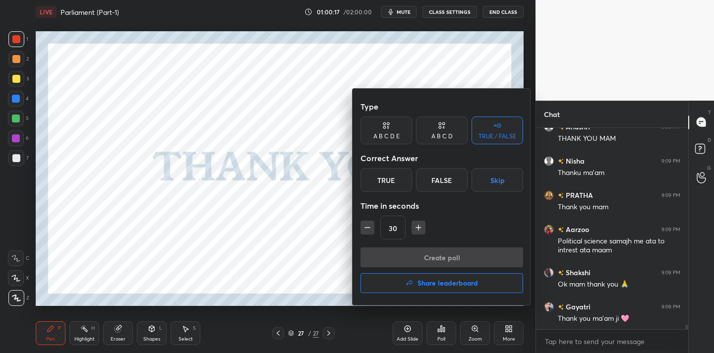
click at [378, 183] on div "True" at bounding box center [387, 180] width 52 height 24
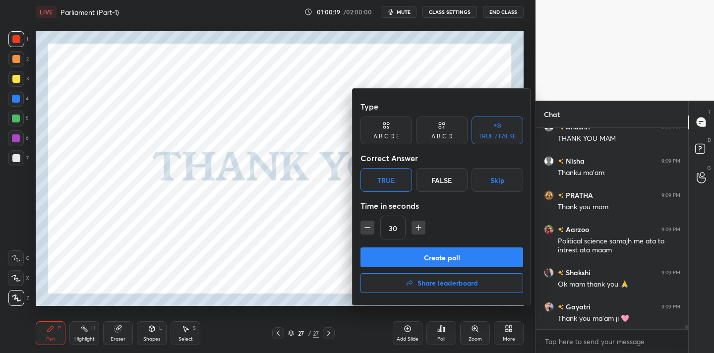
click at [421, 251] on button "Create poll" at bounding box center [442, 257] width 163 height 20
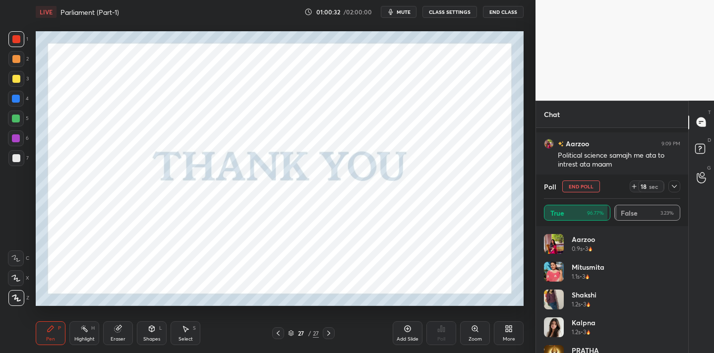
scroll to position [8945, 0]
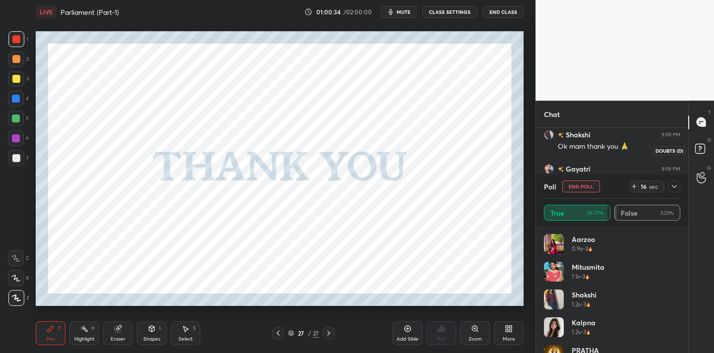
click at [700, 153] on rect at bounding box center [699, 148] width 9 height 9
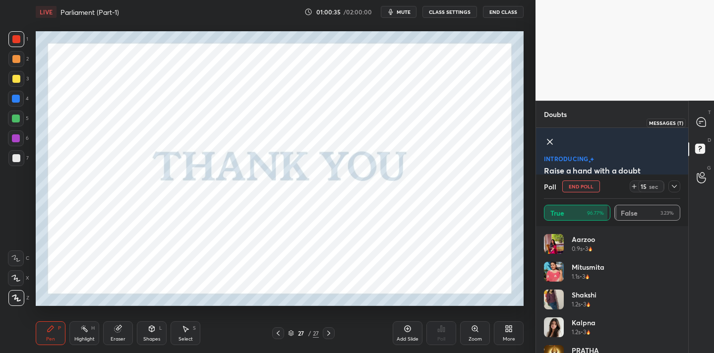
click at [700, 123] on icon at bounding box center [699, 123] width 1 height 0
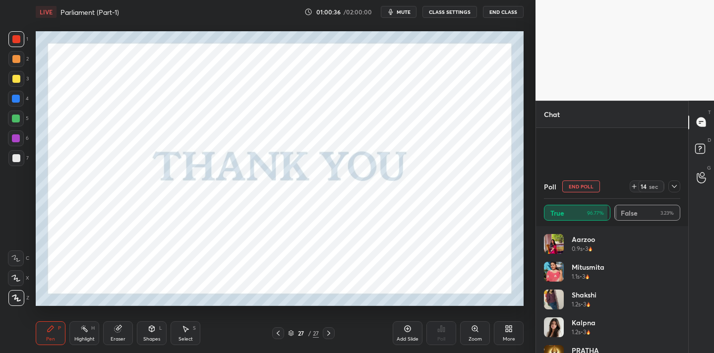
scroll to position [147, 149]
click at [675, 185] on icon at bounding box center [674, 187] width 8 height 8
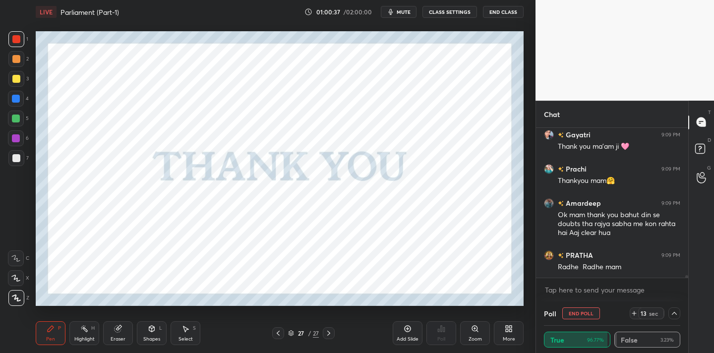
scroll to position [3, 3]
click at [695, 148] on rect at bounding box center [699, 148] width 9 height 9
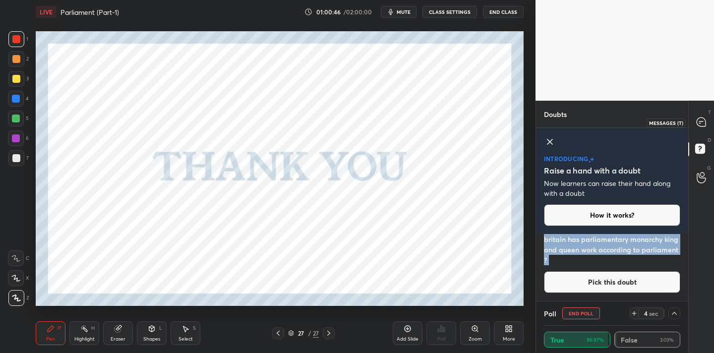
click at [701, 122] on icon at bounding box center [701, 122] width 4 height 0
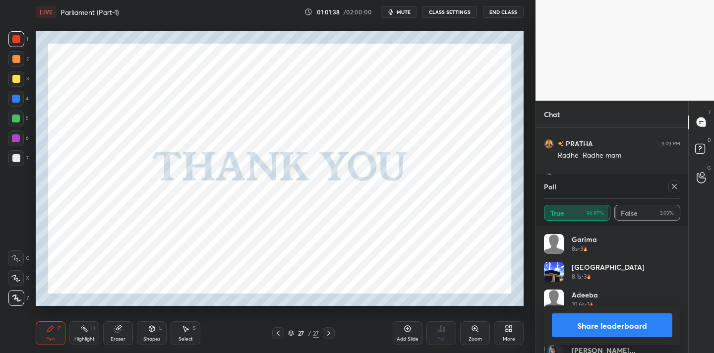
scroll to position [770, 0]
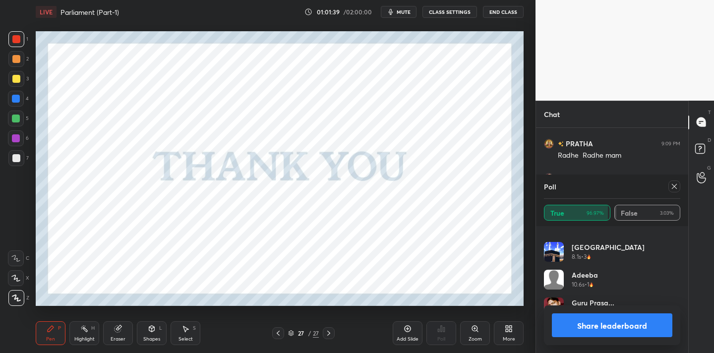
click at [674, 185] on icon at bounding box center [674, 186] width 5 height 5
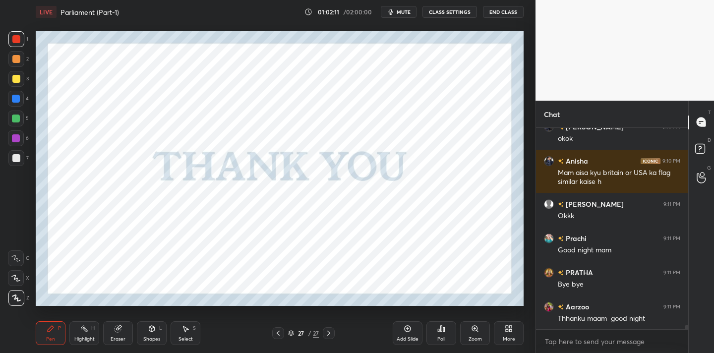
scroll to position [9360, 0]
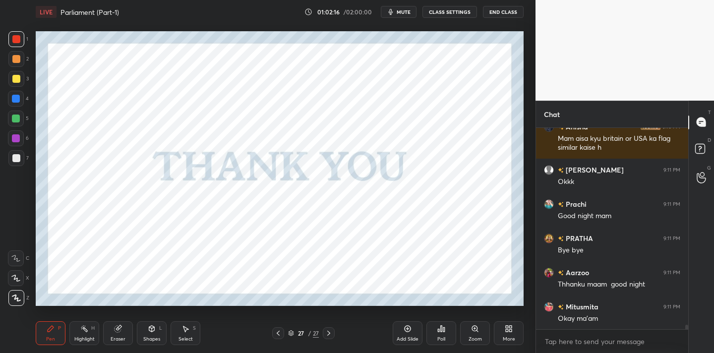
click at [509, 13] on button "End Class" at bounding box center [503, 12] width 41 height 12
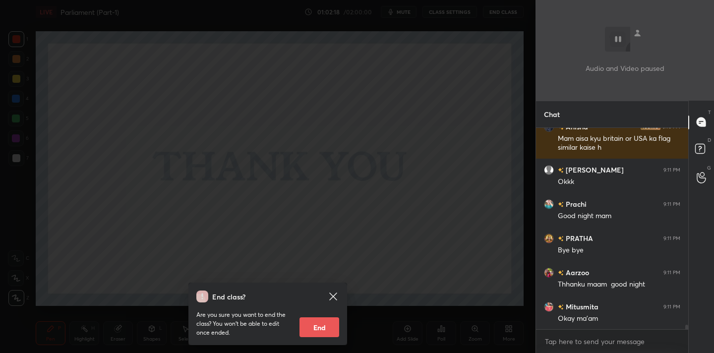
scroll to position [9394, 0]
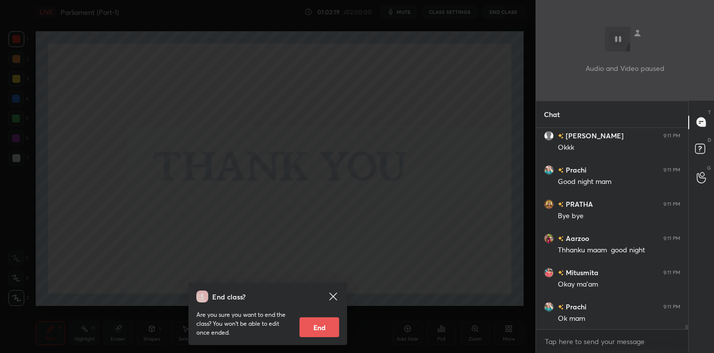
click at [478, 212] on div "End class? Are you sure you want to end the class? You won’t be able to edit on…" at bounding box center [268, 176] width 536 height 353
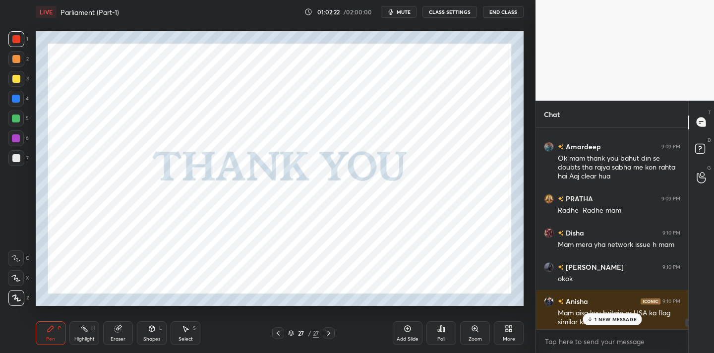
scroll to position [9169, 0]
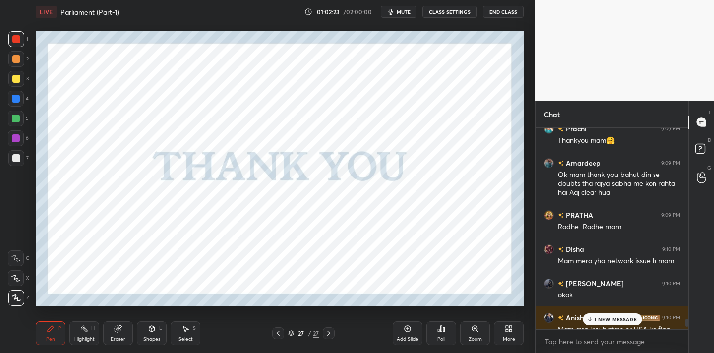
click at [499, 14] on button "End Class" at bounding box center [503, 12] width 41 height 12
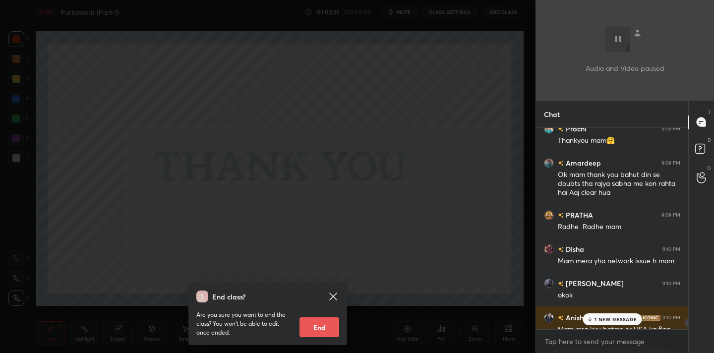
click at [319, 319] on button "End" at bounding box center [320, 327] width 40 height 20
type textarea "x"
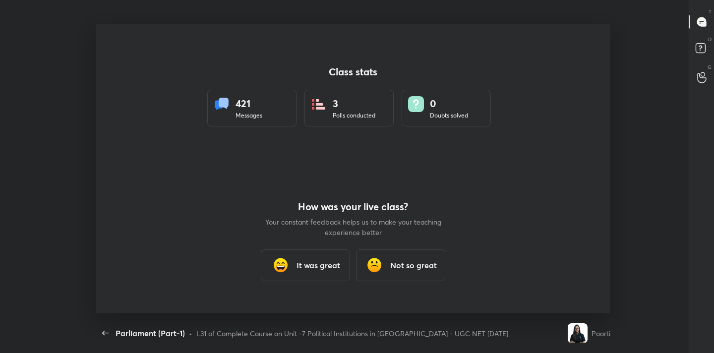
scroll to position [0, 0]
